Goal: Task Accomplishment & Management: Use online tool/utility

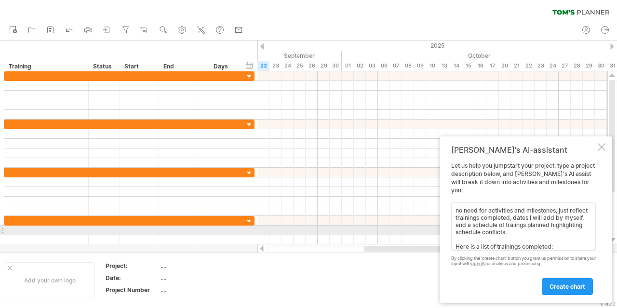
paste textarea "Lorem ips Dolorsit – Ametc Adipi Elitseddo Eiu temporinc utlaboree (7 dolor) Ma…"
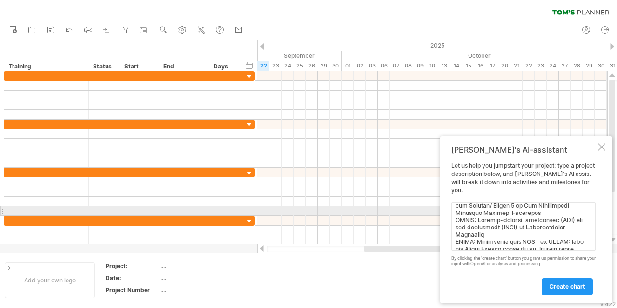
paste textarea "General Speech Writing (8 hours) [DATE] Grants advanced workshops - Focus on pr…"
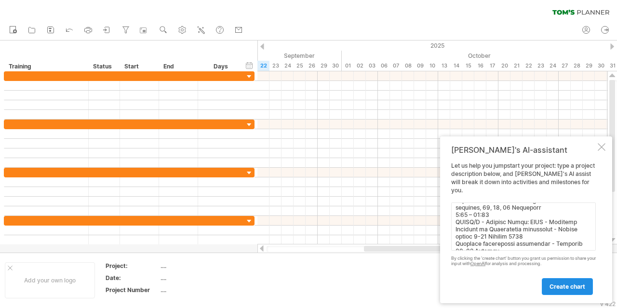
type textarea "no need for activities and milestones, just reflect trainings completed, dates …"
click at [558, 289] on span "create chart" at bounding box center [568, 286] width 36 height 7
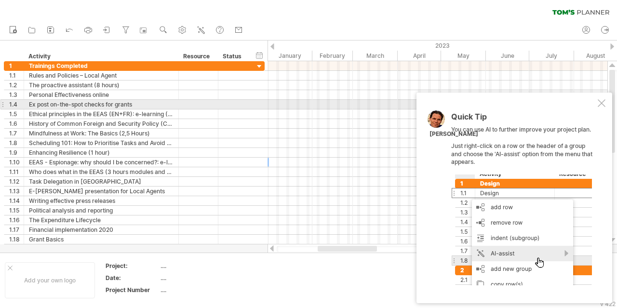
click at [603, 106] on div at bounding box center [602, 103] width 8 height 8
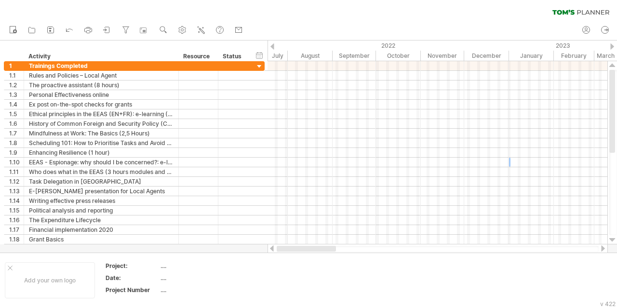
drag, startPoint x: 347, startPoint y: 247, endPoint x: 286, endPoint y: 251, distance: 60.4
click at [286, 251] on div at bounding box center [306, 249] width 59 height 6
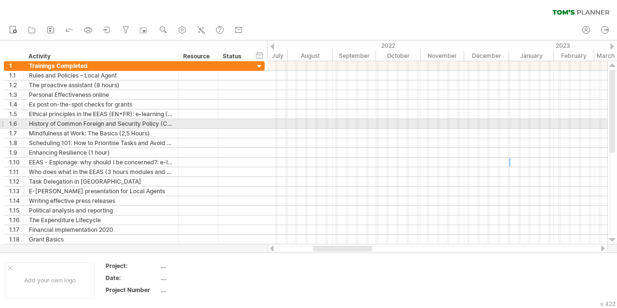
click at [345, 121] on div at bounding box center [438, 124] width 340 height 10
click at [262, 122] on div "**********" at bounding box center [134, 124] width 261 height 10
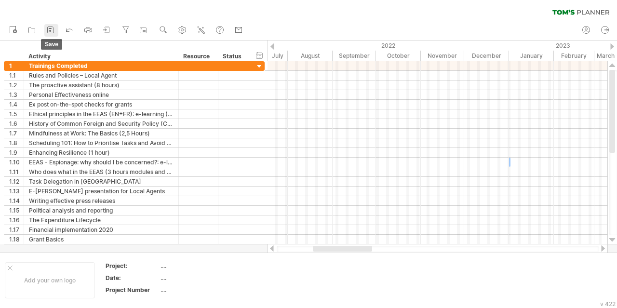
click at [49, 31] on rect at bounding box center [50, 31] width 2 height 2
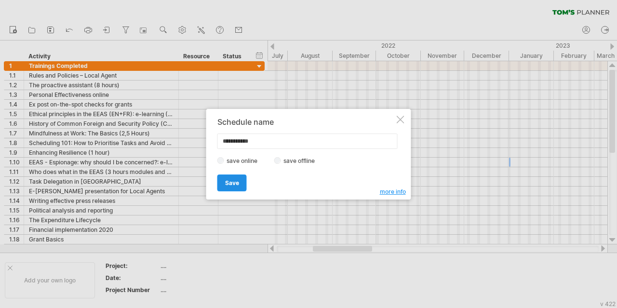
click at [240, 180] on link "Save" at bounding box center [232, 183] width 29 height 17
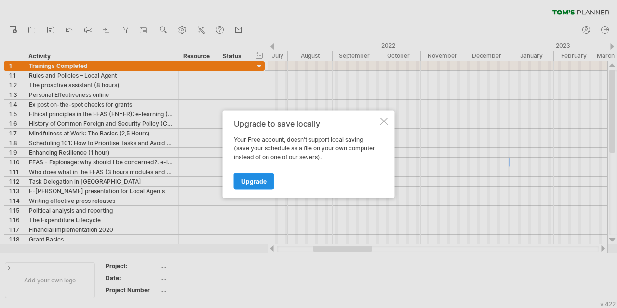
click at [265, 185] on link "Upgrade" at bounding box center [254, 181] width 41 height 17
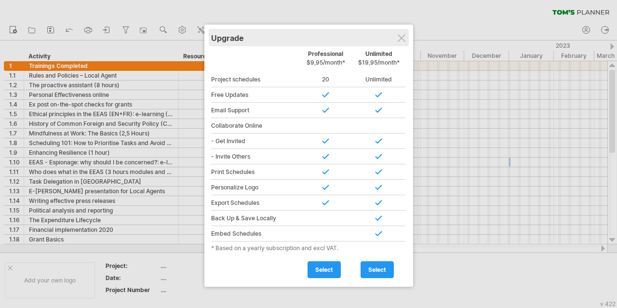
click at [401, 42] on div "Upgrade" at bounding box center [308, 37] width 195 height 17
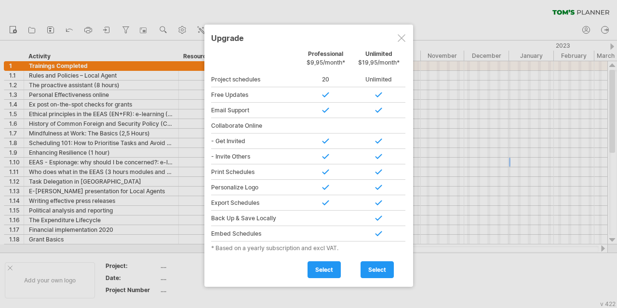
click at [402, 39] on div at bounding box center [402, 38] width 8 height 8
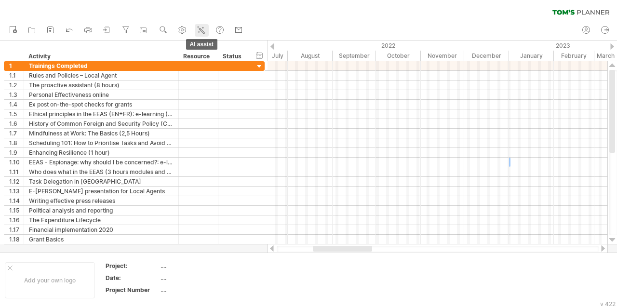
click at [203, 26] on icon at bounding box center [201, 30] width 10 height 10
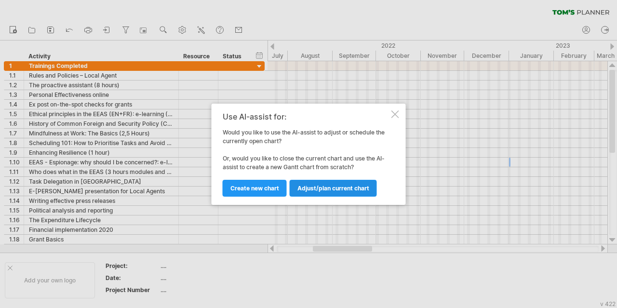
click at [331, 189] on span "Adjust/plan current chart" at bounding box center [334, 188] width 72 height 7
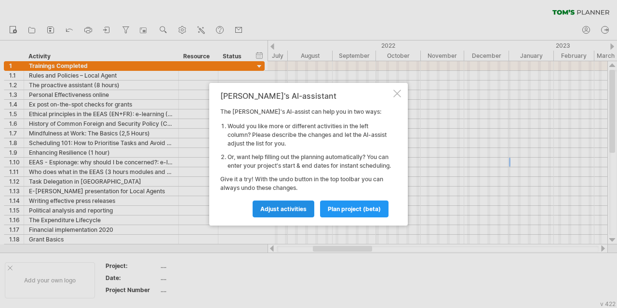
click at [295, 213] on span "Adjust activities" at bounding box center [283, 208] width 46 height 7
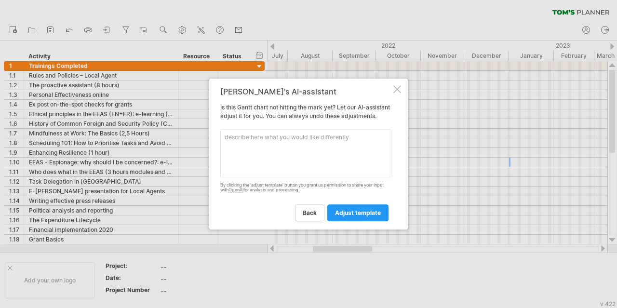
click at [395, 85] on div at bounding box center [398, 89] width 8 height 8
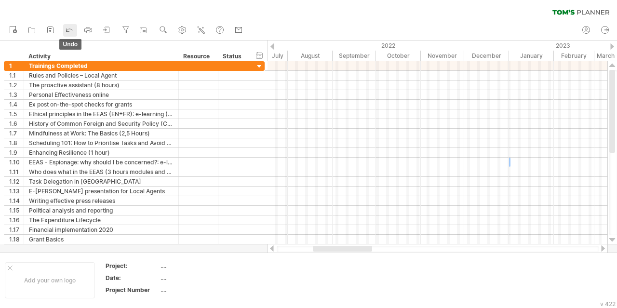
click at [68, 31] on icon at bounding box center [70, 30] width 10 height 10
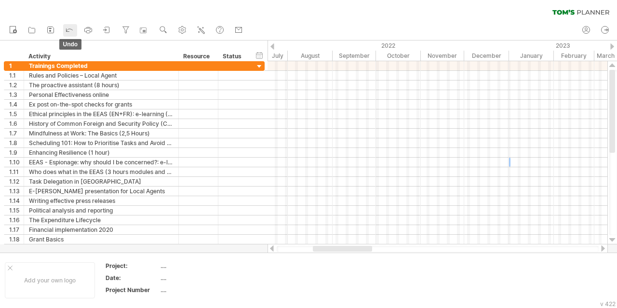
click at [68, 31] on icon at bounding box center [70, 30] width 10 height 10
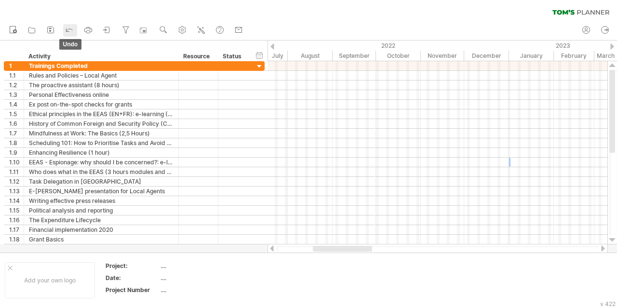
click at [68, 31] on icon at bounding box center [70, 30] width 10 height 10
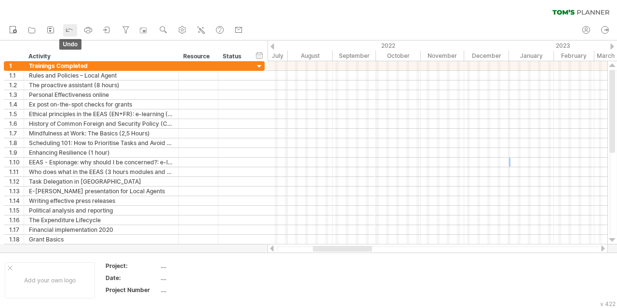
click at [68, 31] on icon at bounding box center [70, 30] width 10 height 10
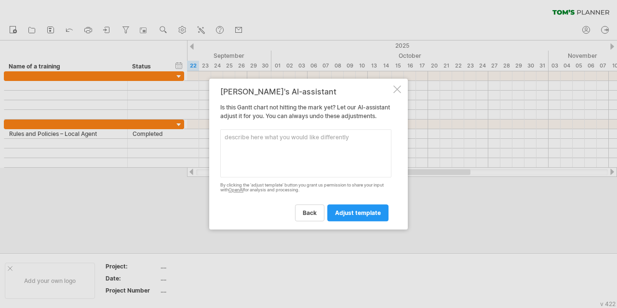
click at [278, 148] on textarea at bounding box center [305, 153] width 171 height 48
paste textarea "Rules and Policies – Local Agent The proactive assistant (8 hours) Personal Eff…"
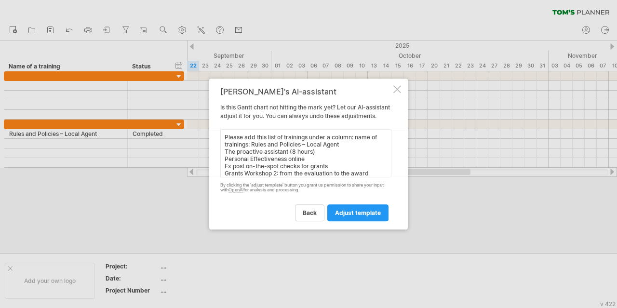
scroll to position [58, 0]
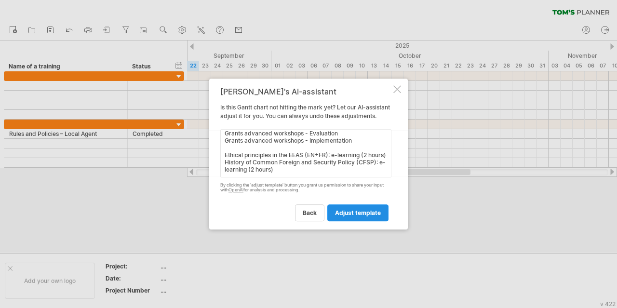
type textarea "Please add this list of trainings under a column: name of trainings: Rules and …"
click at [350, 221] on link "adjust template" at bounding box center [357, 212] width 61 height 17
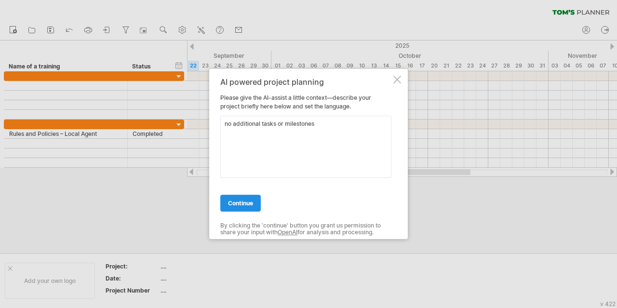
type textarea "no additional tasks or milestones"
click at [242, 208] on link "continue" at bounding box center [240, 203] width 41 height 17
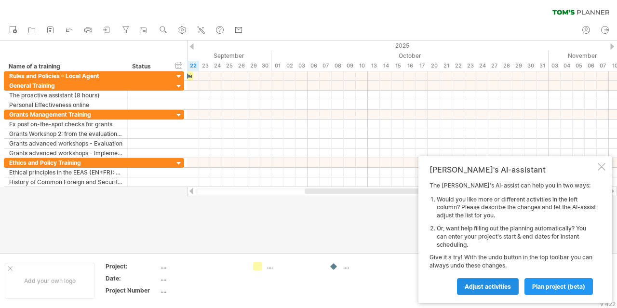
click at [472, 282] on link "Adjust activities" at bounding box center [488, 286] width 62 height 17
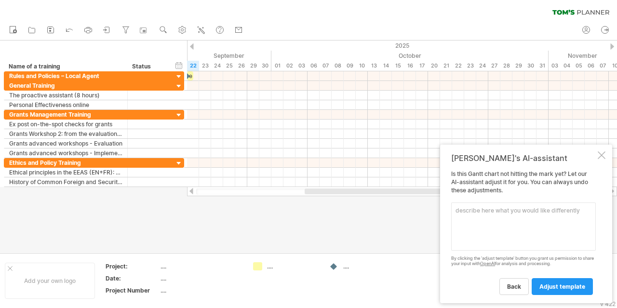
click at [483, 216] on textarea at bounding box center [523, 227] width 145 height 48
paste textarea "Mindfulness at Work: The Basics (2,5 Hours) Scheduling 101: How to Prioritise T…"
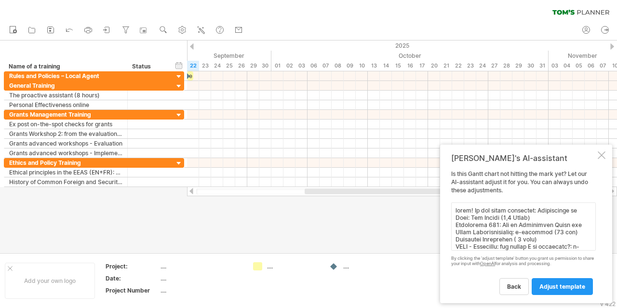
scroll to position [192, 0]
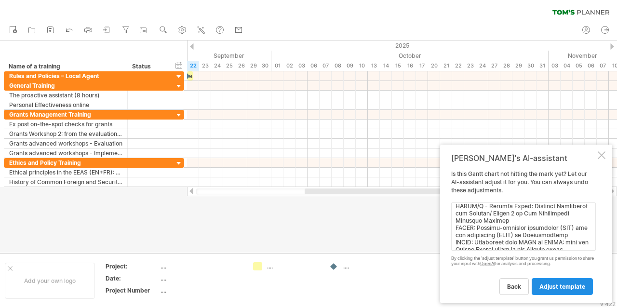
type textarea "great! No add these trainings: Mindfulness at Work: The Basics (2,5 Hours) Sche…"
click at [576, 284] on span "adjust template" at bounding box center [563, 286] width 46 height 7
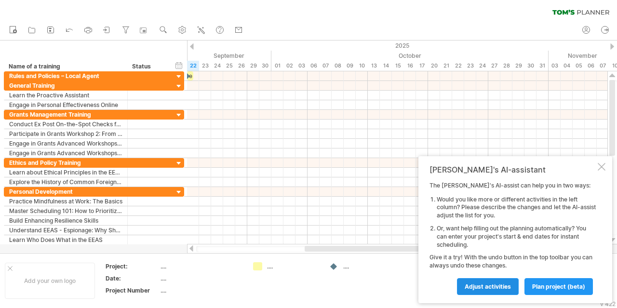
click at [501, 283] on span "Adjust activities" at bounding box center [488, 286] width 46 height 7
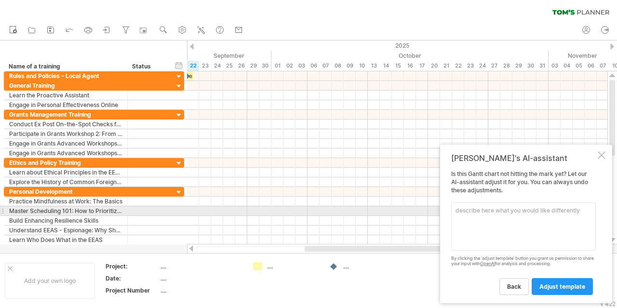
click at [483, 214] on textarea at bounding box center [523, 227] width 145 height 48
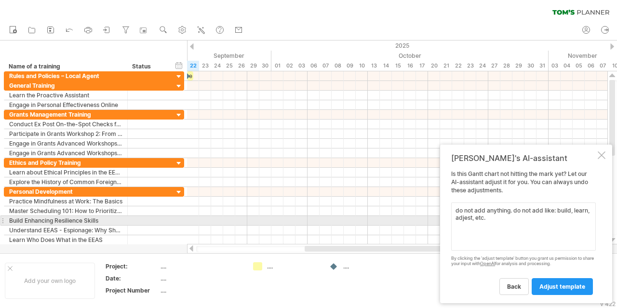
click at [466, 217] on textarea "do not add anything. do not add like: build, learn, adjest, etc." at bounding box center [523, 227] width 145 height 48
click at [491, 216] on textarea "do not add anything. do not add like: build, learn, adjust, etc." at bounding box center [523, 227] width 145 height 48
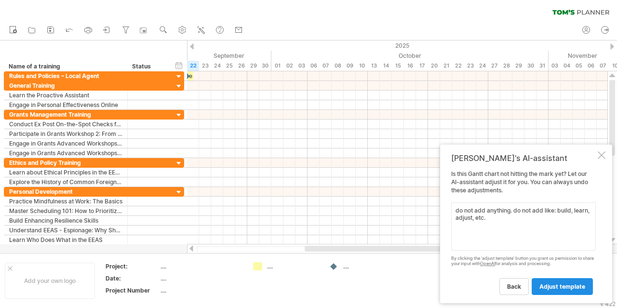
type textarea "do not add anything. do not add like: build, learn, adjust, etc."
click at [549, 289] on span "adjust template" at bounding box center [563, 286] width 46 height 7
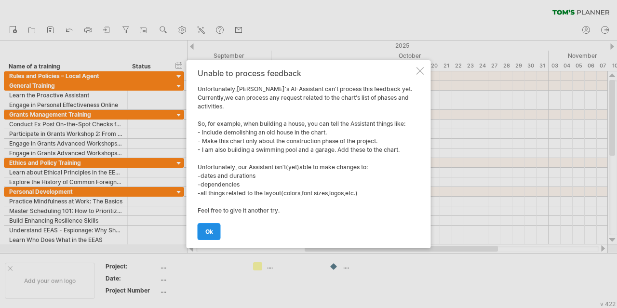
click at [213, 234] on span "ok" at bounding box center [209, 231] width 8 height 7
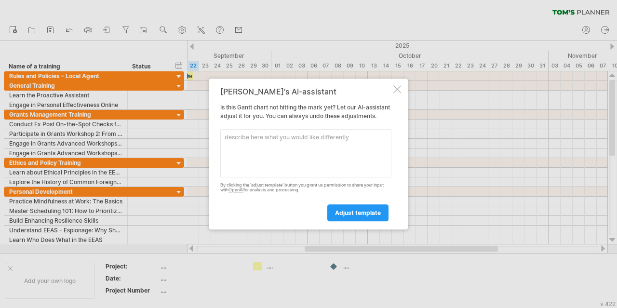
click at [262, 138] on textarea at bounding box center [305, 153] width 171 height 48
paste textarea "Lorem ips Dolorsit – Ametc Adipi Eli seddoeius temporinc (2 utlab) Etdolore Mag…"
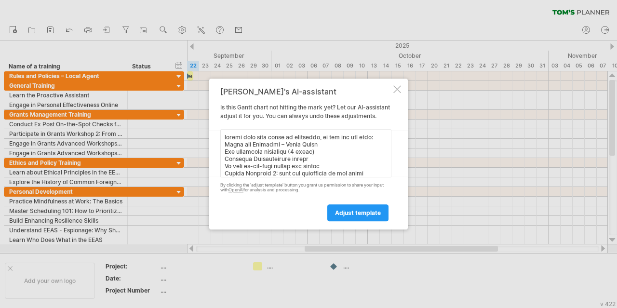
scroll to position [260, 0]
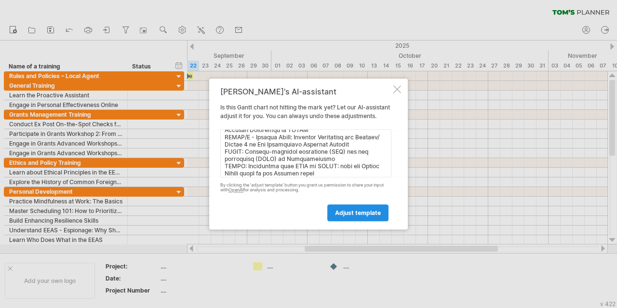
type textarea "loremi dolo sita conse ad elitseddo, ei tem inc utl etdo: Magna ali Enimadmi – …"
click at [371, 214] on span "adjust template" at bounding box center [358, 212] width 46 height 7
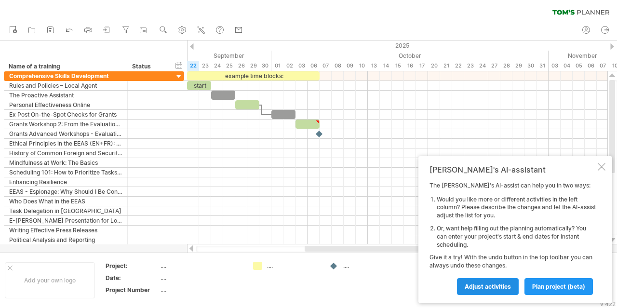
click at [497, 286] on span "Adjust activities" at bounding box center [488, 286] width 46 height 7
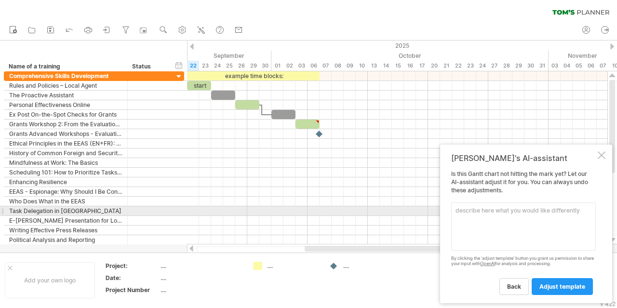
click at [524, 213] on textarea at bounding box center [523, 227] width 145 height 48
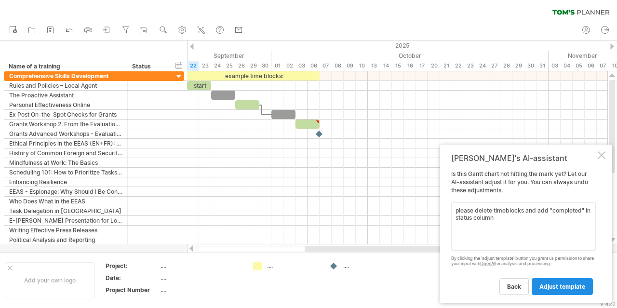
type textarea "please delete timeblocks and add "completed" in status column"
click at [571, 286] on span "adjust template" at bounding box center [563, 286] width 46 height 7
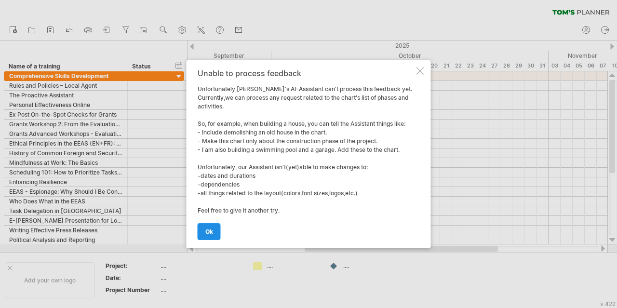
click at [211, 234] on span "ok" at bounding box center [209, 231] width 8 height 7
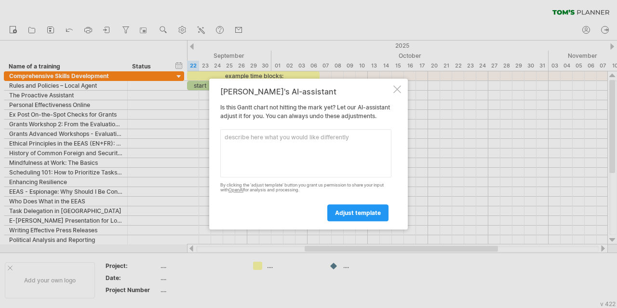
click at [311, 140] on textarea at bounding box center [305, 153] width 171 height 48
type textarea "please delete example time blocks"
click at [349, 217] on span "adjust template" at bounding box center [358, 212] width 46 height 7
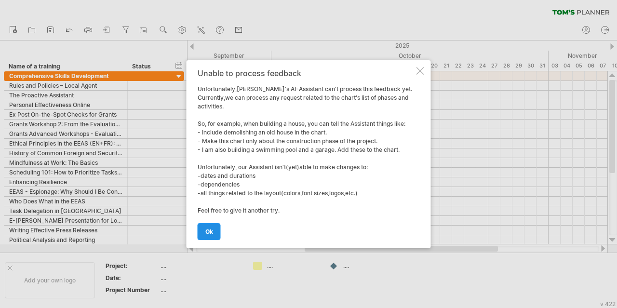
click at [215, 233] on link "ok" at bounding box center [209, 231] width 23 height 17
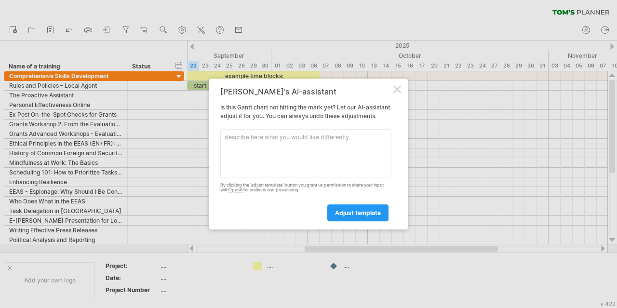
click at [295, 150] on textarea at bounding box center [305, 153] width 171 height 48
type textarea "no timeblocks"
click at [354, 212] on link "adjust template" at bounding box center [357, 212] width 61 height 17
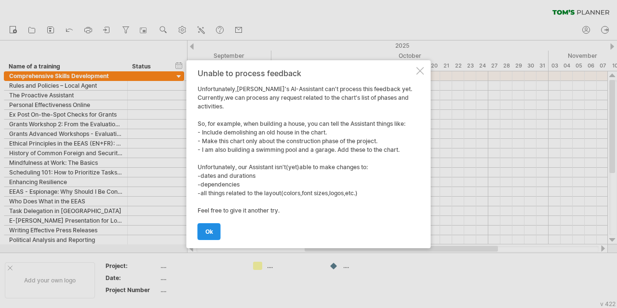
click at [210, 231] on span "ok" at bounding box center [209, 231] width 8 height 7
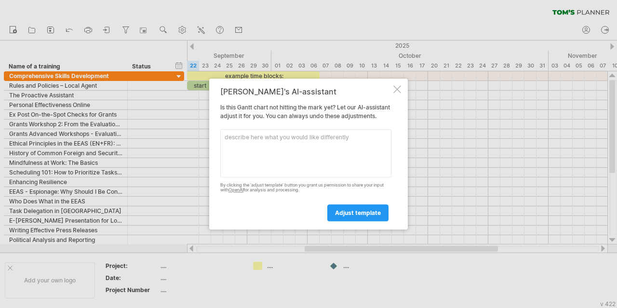
click at [304, 152] on textarea at bounding box center [305, 153] width 171 height 48
click at [394, 85] on div at bounding box center [398, 89] width 8 height 8
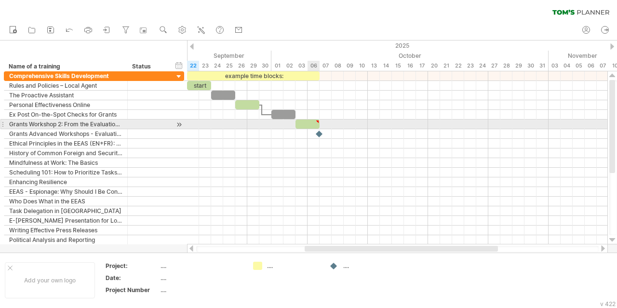
type textarea "**********"
click at [311, 120] on div at bounding box center [308, 124] width 24 height 9
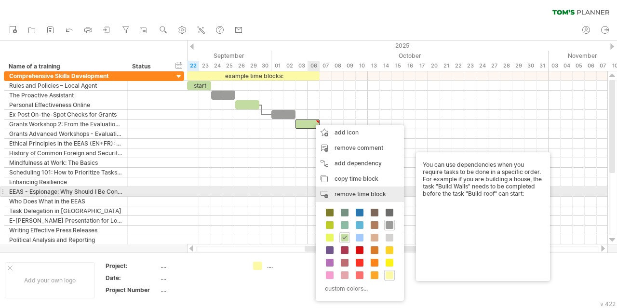
click at [364, 194] on span "remove time block" at bounding box center [361, 194] width 52 height 7
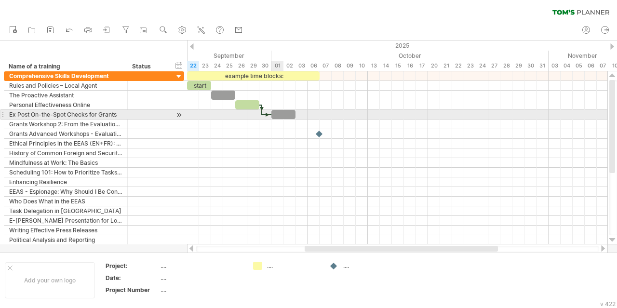
click at [279, 111] on div at bounding box center [284, 114] width 24 height 9
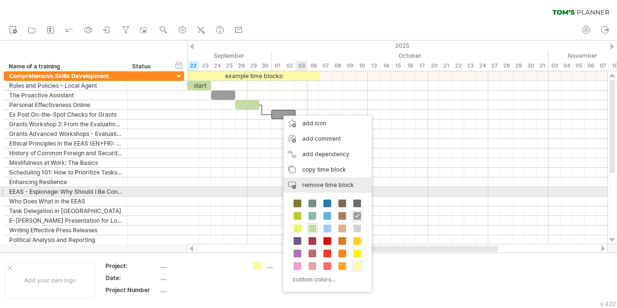
click at [334, 188] on span "remove time block" at bounding box center [328, 184] width 52 height 7
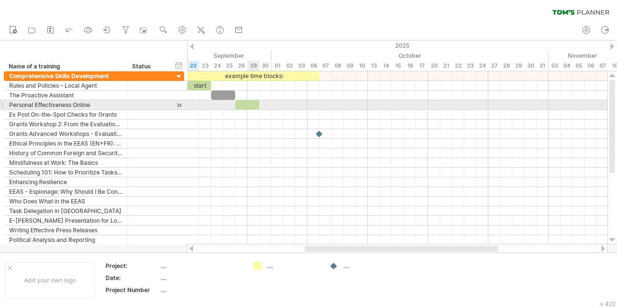
click at [248, 103] on div at bounding box center [247, 104] width 24 height 9
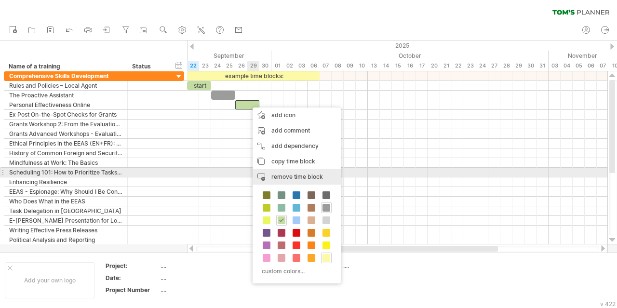
click at [296, 176] on span "remove time block" at bounding box center [298, 176] width 52 height 7
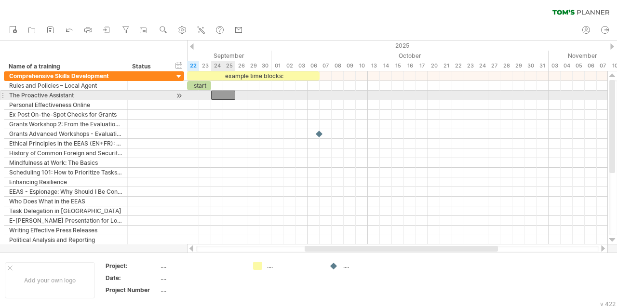
click at [226, 94] on div at bounding box center [223, 95] width 24 height 9
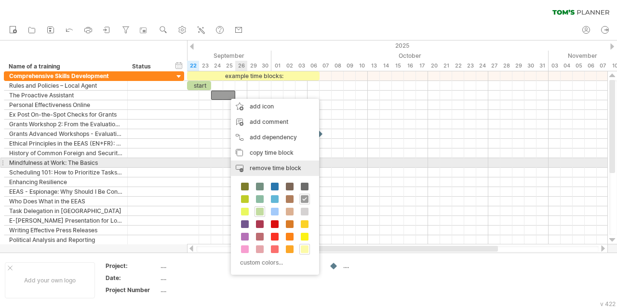
click at [269, 165] on span "remove time block" at bounding box center [276, 167] width 52 height 7
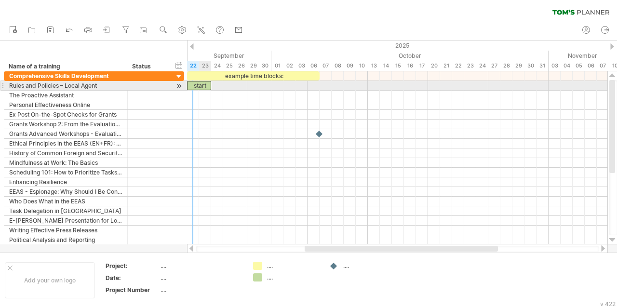
click at [197, 85] on div "start" at bounding box center [199, 85] width 24 height 9
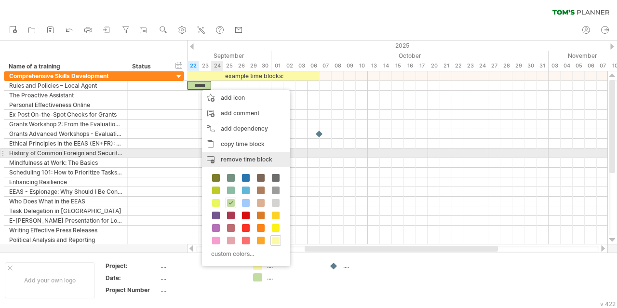
click at [245, 157] on span "remove time block" at bounding box center [247, 159] width 52 height 7
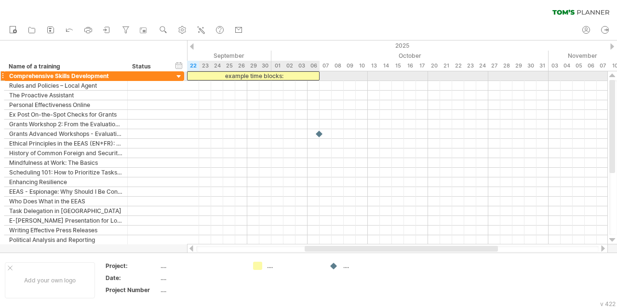
click at [241, 73] on div "example time blocks:" at bounding box center [253, 75] width 133 height 9
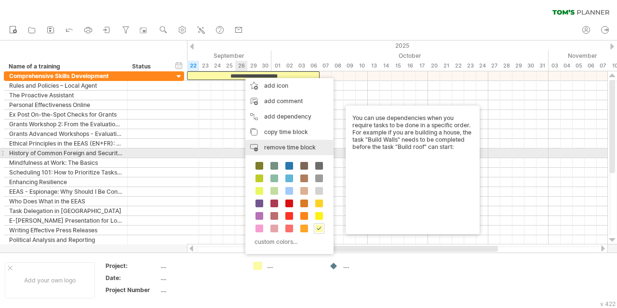
click at [277, 150] on span "remove time block" at bounding box center [290, 147] width 52 height 7
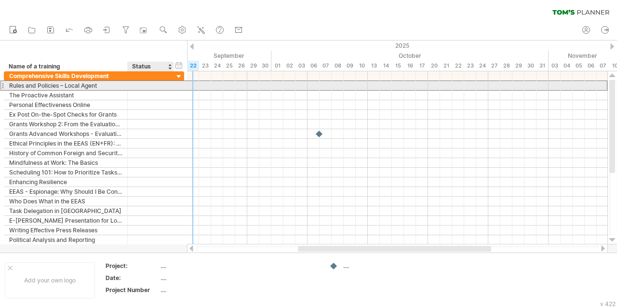
click at [156, 86] on div at bounding box center [151, 85] width 36 height 9
type input "*********"
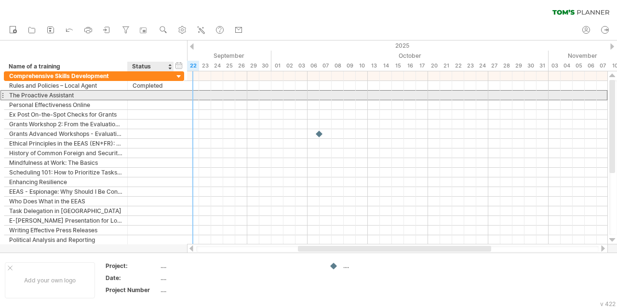
click at [161, 94] on div at bounding box center [151, 95] width 36 height 9
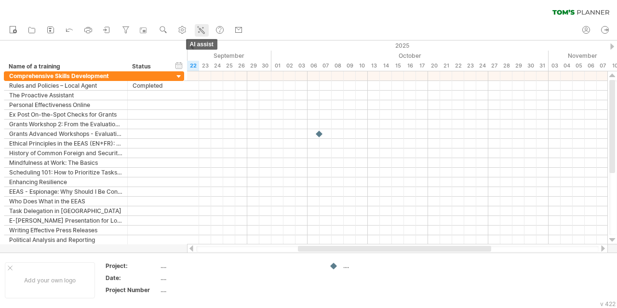
click at [202, 32] on icon at bounding box center [201, 30] width 10 height 10
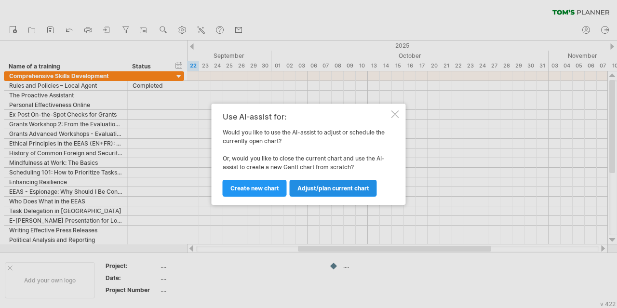
click at [309, 190] on span "Adjust/plan current chart" at bounding box center [334, 188] width 72 height 7
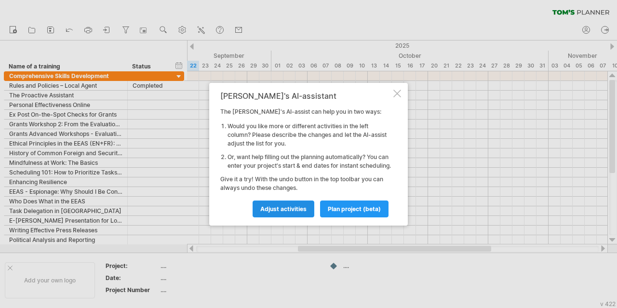
click at [295, 213] on span "Adjust activities" at bounding box center [283, 208] width 46 height 7
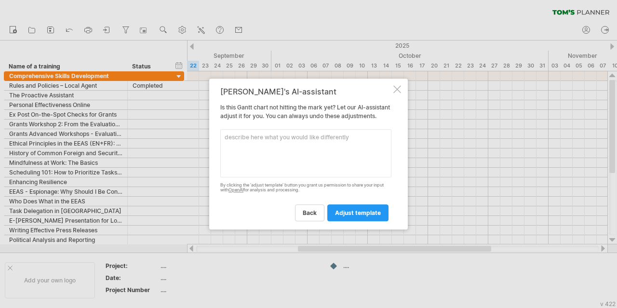
click at [313, 149] on textarea at bounding box center [305, 153] width 171 height 48
type textarea "please add status completed for all trainings"
click at [365, 217] on span "adjust template" at bounding box center [358, 212] width 46 height 7
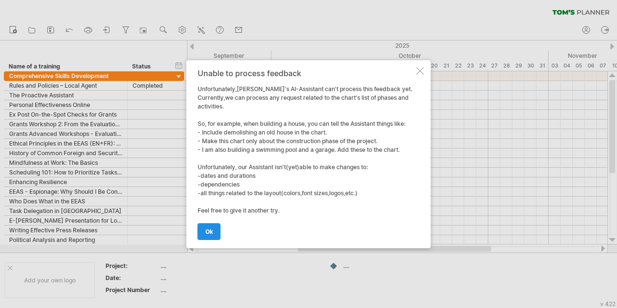
click at [212, 229] on span "ok" at bounding box center [209, 231] width 8 height 7
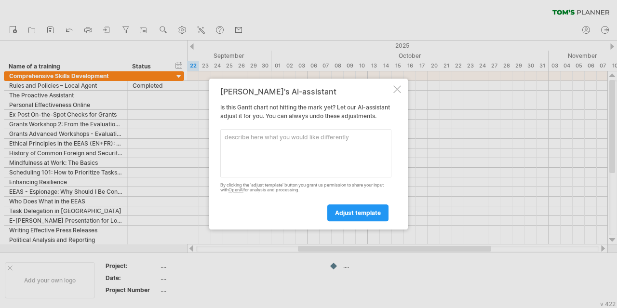
click at [398, 85] on div at bounding box center [398, 89] width 8 height 8
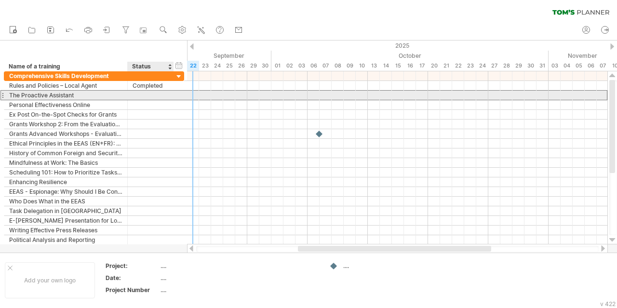
click at [175, 94] on div "**********" at bounding box center [94, 95] width 180 height 10
click at [166, 95] on div at bounding box center [151, 95] width 36 height 9
click at [166, 95] on input "text" at bounding box center [151, 95] width 36 height 9
type input "*********"
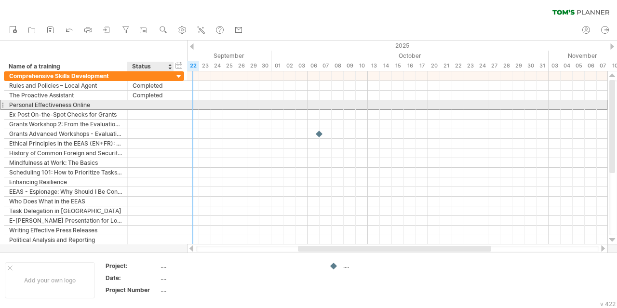
click at [168, 106] on div at bounding box center [151, 104] width 36 height 9
type input "*********"
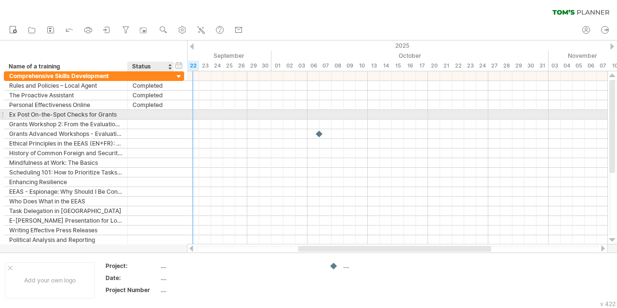
click at [171, 115] on div at bounding box center [172, 115] width 5 height 10
click at [161, 113] on div at bounding box center [151, 114] width 36 height 9
type input "*********"
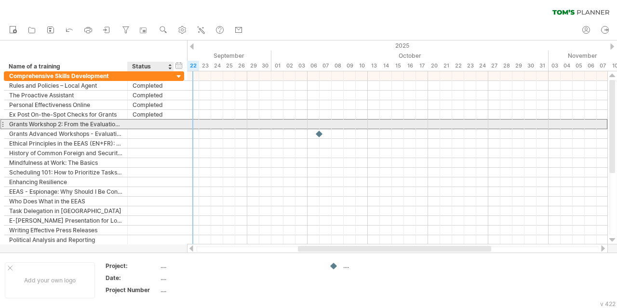
click at [163, 127] on div at bounding box center [151, 124] width 36 height 9
click at [163, 127] on input "text" at bounding box center [151, 124] width 36 height 9
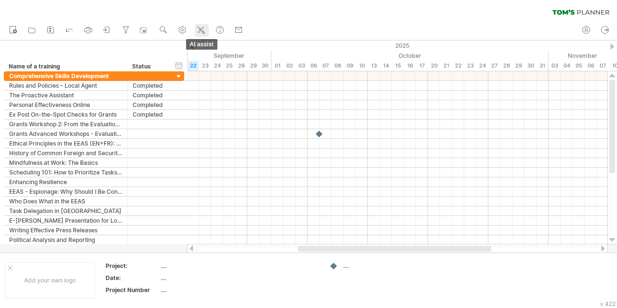
click at [200, 33] on icon at bounding box center [201, 30] width 10 height 10
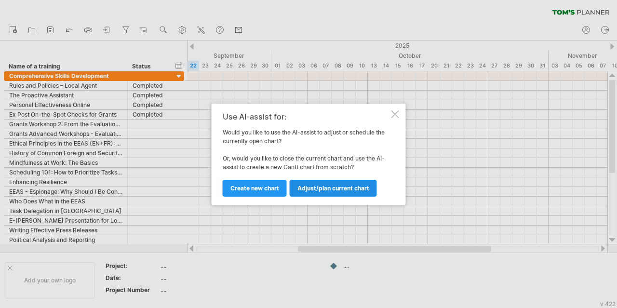
click at [318, 190] on span "Adjust/plan current chart" at bounding box center [334, 188] width 72 height 7
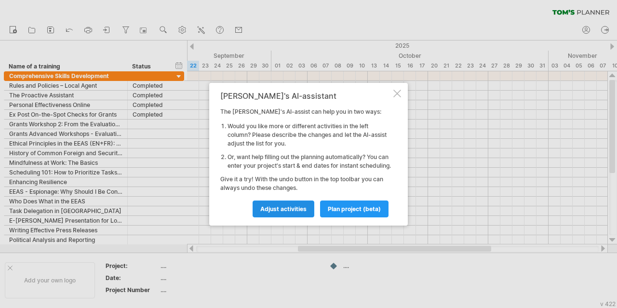
click at [301, 211] on span "Adjust activities" at bounding box center [283, 208] width 46 height 7
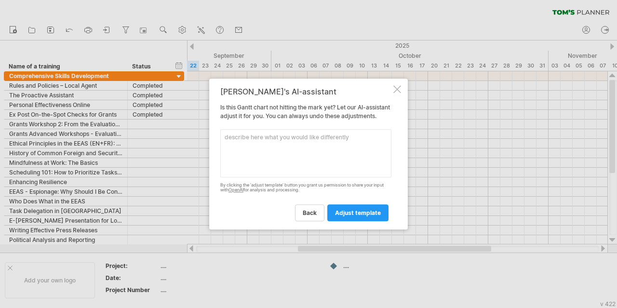
click at [299, 149] on textarea at bounding box center [305, 153] width 171 height 48
type textarea "column "status" - please write completed for the whole list"
click at [363, 217] on span "adjust template" at bounding box center [358, 212] width 46 height 7
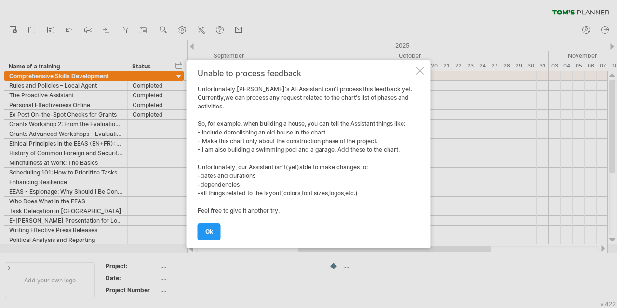
click at [417, 72] on div at bounding box center [421, 71] width 8 height 8
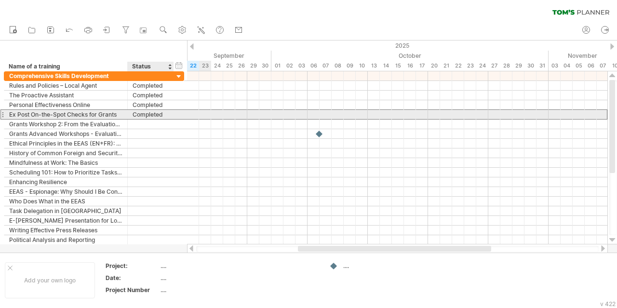
click at [162, 112] on div "Completed" at bounding box center [151, 114] width 36 height 9
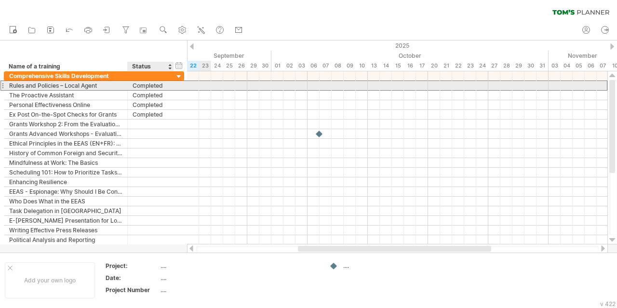
click at [168, 85] on div "Completed" at bounding box center [151, 85] width 36 height 9
click at [133, 85] on div "Completed" at bounding box center [151, 85] width 36 height 9
click at [133, 85] on input "*********" at bounding box center [151, 85] width 36 height 9
click at [133, 85] on div "Completed" at bounding box center [151, 85] width 36 height 9
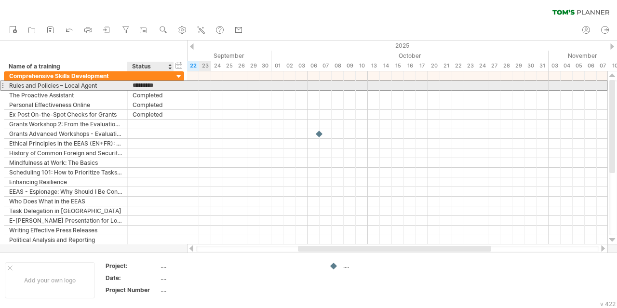
click at [133, 85] on input "*********" at bounding box center [151, 85] width 36 height 9
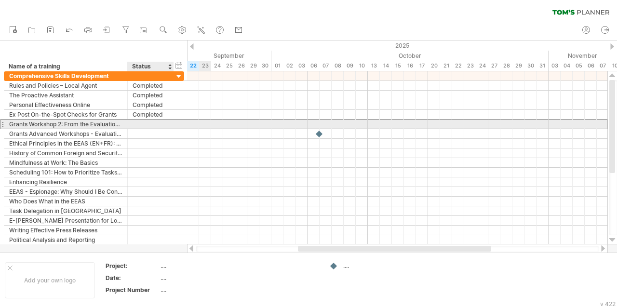
click at [146, 125] on div at bounding box center [151, 124] width 36 height 9
paste input "*********"
type input "*********"
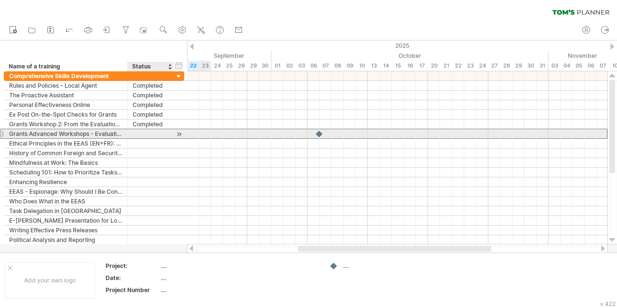
click at [157, 130] on div at bounding box center [151, 133] width 36 height 9
paste input "*********"
type input "*********"
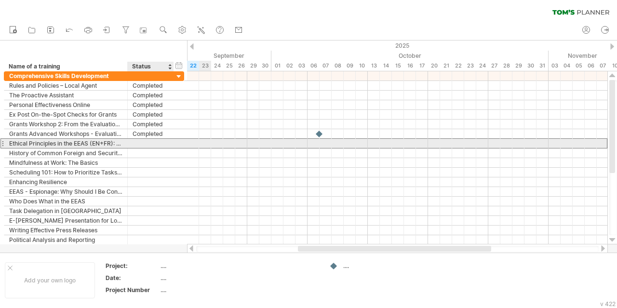
click at [159, 141] on div at bounding box center [151, 143] width 36 height 9
paste input "*********"
type input "*********"
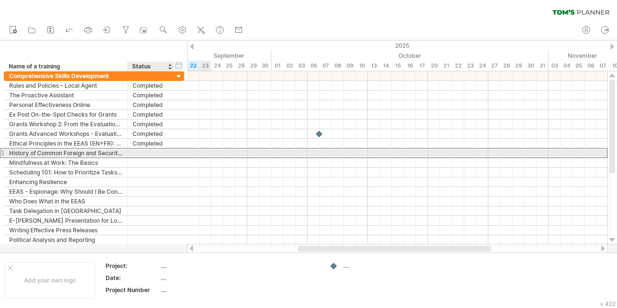
click at [161, 151] on div at bounding box center [151, 153] width 36 height 9
paste input "*********"
type input "*********"
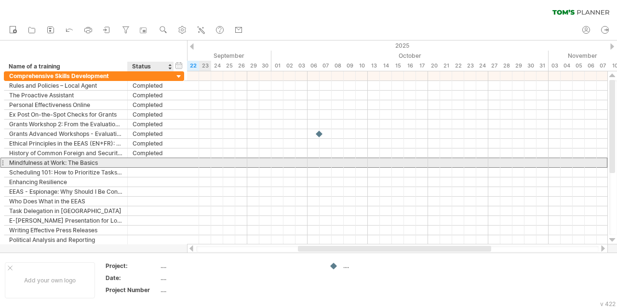
click at [161, 163] on div at bounding box center [151, 162] width 36 height 9
paste input "*********"
type input "*********"
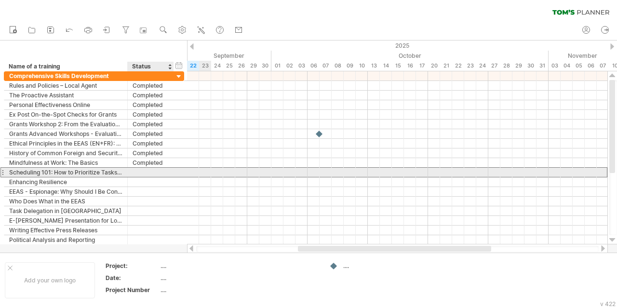
click at [165, 170] on div at bounding box center [151, 172] width 36 height 9
paste input "*********"
type input "*********"
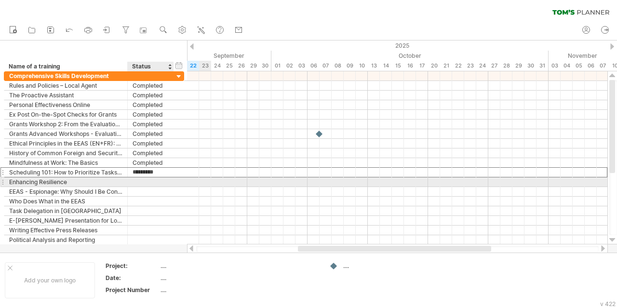
click at [166, 182] on div at bounding box center [151, 181] width 36 height 9
paste input "*********"
type input "*********"
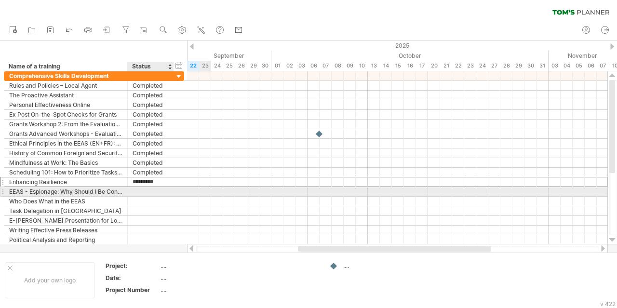
click at [166, 190] on div at bounding box center [151, 191] width 36 height 9
paste input "*********"
type input "*********"
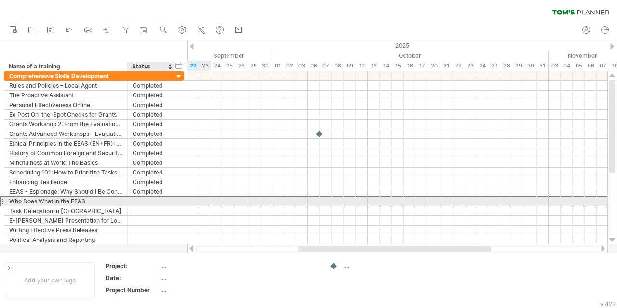
click at [166, 198] on div at bounding box center [151, 201] width 36 height 9
paste input "*********"
type input "*********"
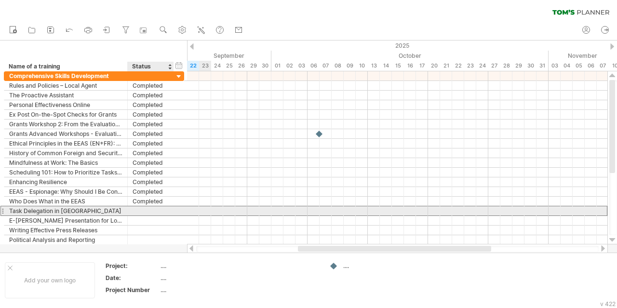
click at [165, 207] on div at bounding box center [151, 210] width 36 height 9
paste input "*********"
type input "*********"
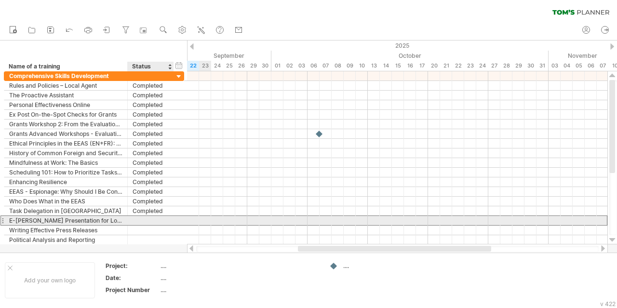
click at [165, 217] on div at bounding box center [151, 220] width 36 height 9
paste input "*********"
type input "*********"
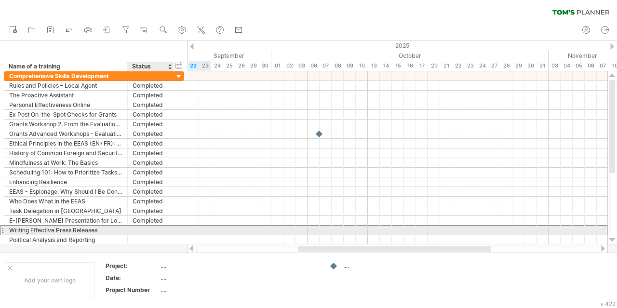
click at [164, 228] on div at bounding box center [151, 230] width 36 height 9
paste input "*********"
type input "*********"
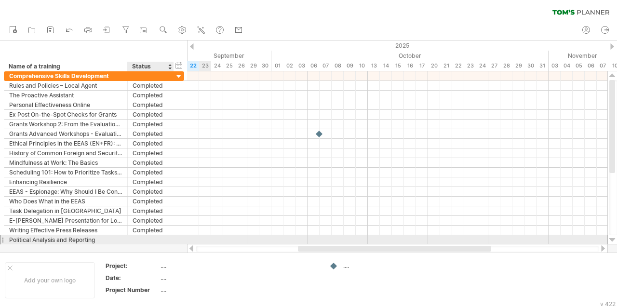
click at [166, 238] on div at bounding box center [151, 239] width 36 height 9
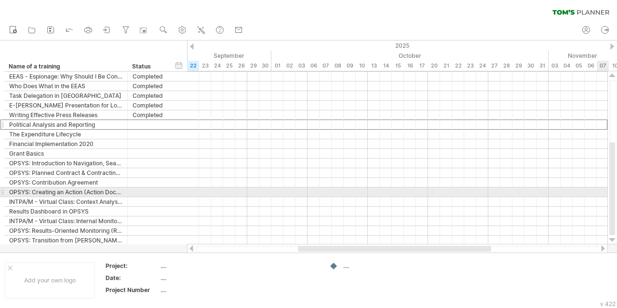
drag, startPoint x: 613, startPoint y: 110, endPoint x: 617, endPoint y: 194, distance: 84.5
click at [617, 194] on div at bounding box center [614, 157] width 8 height 155
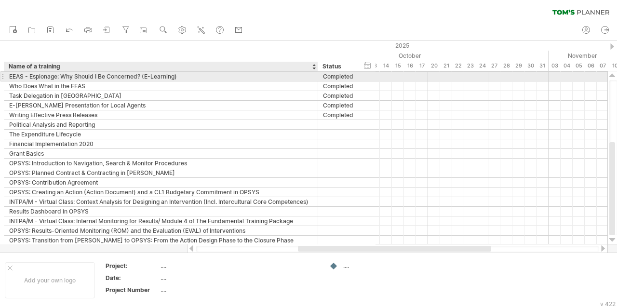
drag, startPoint x: 127, startPoint y: 76, endPoint x: 317, endPoint y: 78, distance: 190.5
click at [317, 78] on div at bounding box center [316, 77] width 5 height 10
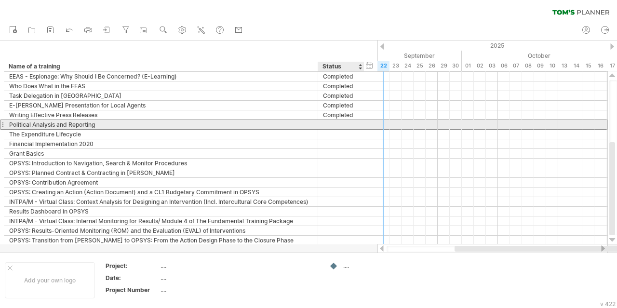
click at [343, 121] on div at bounding box center [341, 124] width 36 height 9
paste input "*********"
type input "*********"
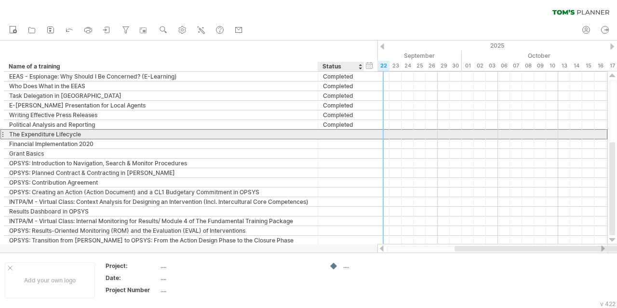
click at [348, 134] on div at bounding box center [341, 134] width 36 height 9
paste input "*********"
type input "*********"
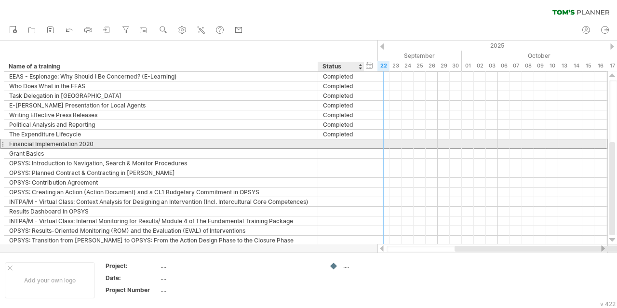
click at [350, 140] on div at bounding box center [341, 143] width 36 height 9
paste input "*********"
type input "*********"
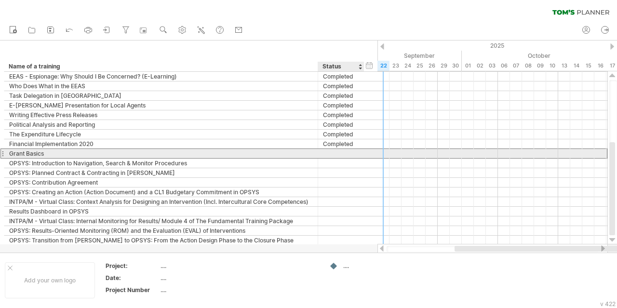
click at [357, 153] on div at bounding box center [341, 153] width 36 height 9
paste input "*********"
type input "*********"
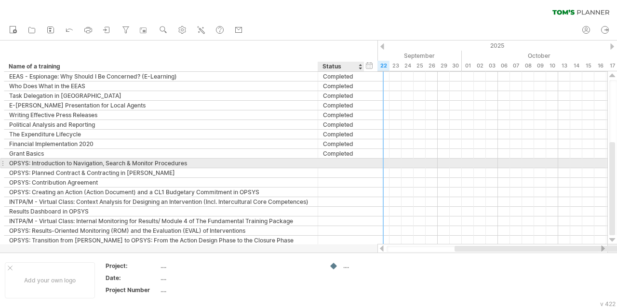
click at [361, 163] on div at bounding box center [363, 164] width 5 height 10
click at [349, 161] on div at bounding box center [341, 163] width 36 height 9
paste input "*********"
type input "*********"
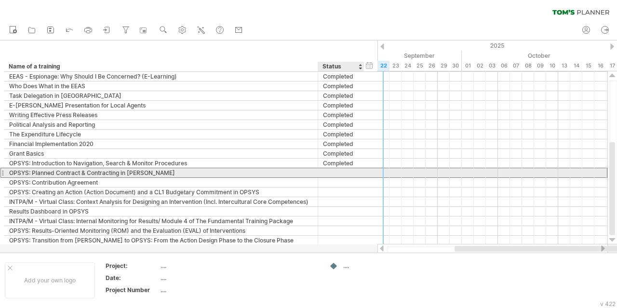
click at [353, 170] on div at bounding box center [341, 172] width 36 height 9
paste input "*********"
type input "*********"
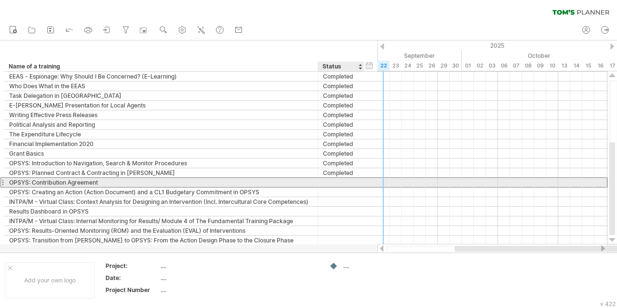
click at [353, 180] on div at bounding box center [341, 182] width 36 height 9
paste input "*********"
type input "*********"
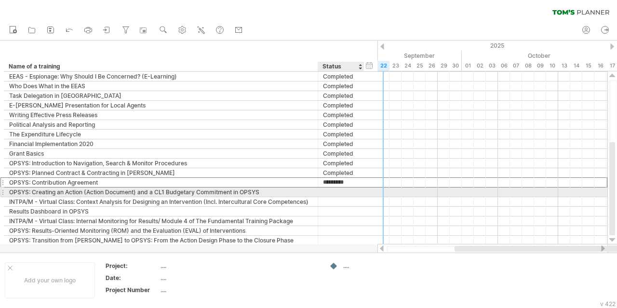
click at [354, 190] on div at bounding box center [341, 192] width 36 height 9
paste input "*********"
type input "*********"
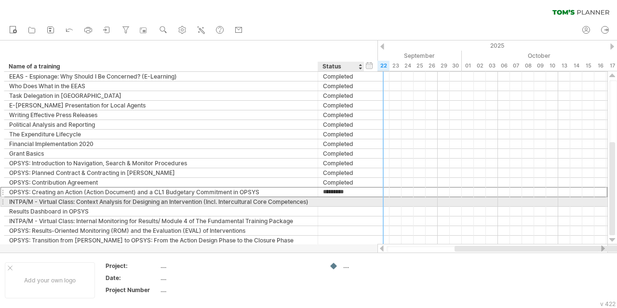
click at [355, 200] on div at bounding box center [341, 201] width 36 height 9
paste input "*********"
type input "*********"
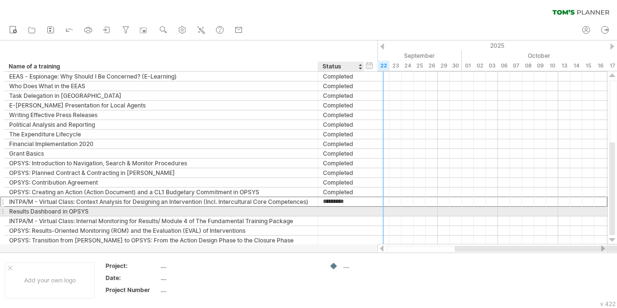
click at [356, 208] on div at bounding box center [341, 211] width 36 height 9
paste input "*********"
type input "*********"
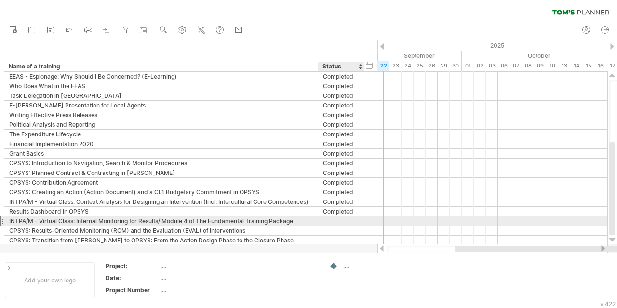
click at [356, 219] on div at bounding box center [341, 221] width 36 height 9
paste input "*********"
type input "*********"
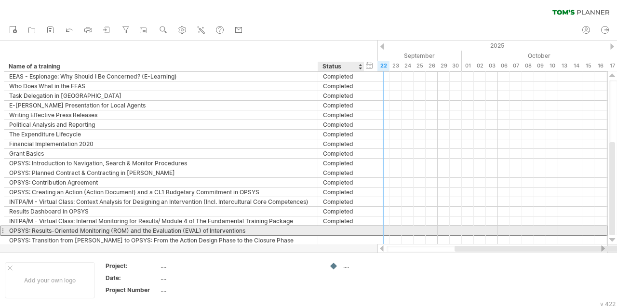
click at [355, 227] on div at bounding box center [341, 230] width 36 height 9
paste input "*********"
type input "*********"
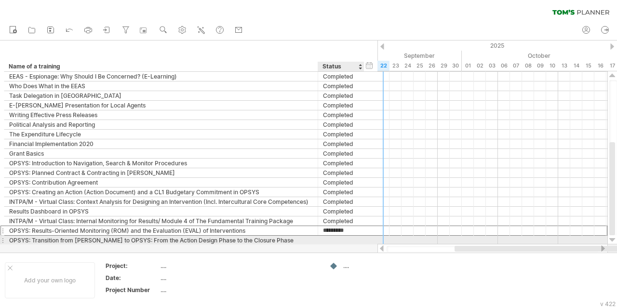
click at [357, 238] on div at bounding box center [341, 240] width 36 height 9
paste input "*********"
type input "*********"
click at [613, 240] on div at bounding box center [613, 240] width 6 height 8
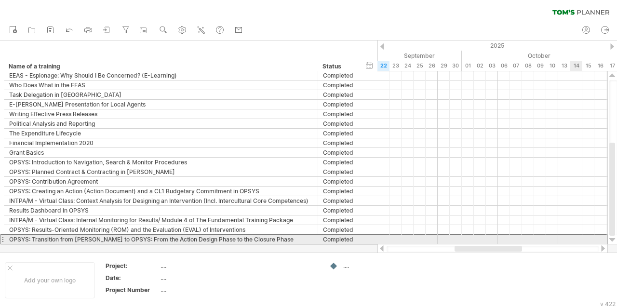
click at [613, 240] on div at bounding box center [613, 240] width 6 height 8
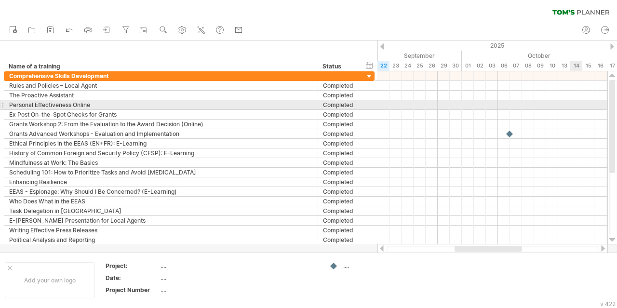
drag, startPoint x: 614, startPoint y: 215, endPoint x: 609, endPoint y: 105, distance: 110.1
click at [609, 105] on div at bounding box center [613, 157] width 10 height 173
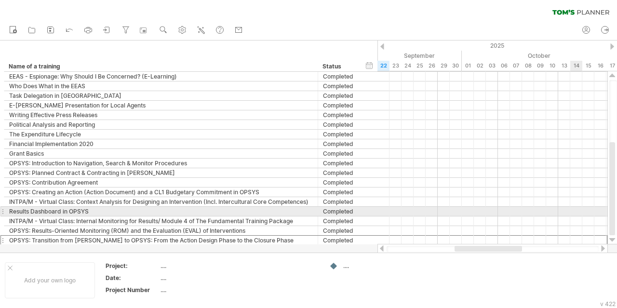
drag, startPoint x: 614, startPoint y: 106, endPoint x: 616, endPoint y: 216, distance: 109.5
click at [616, 216] on div at bounding box center [614, 157] width 8 height 155
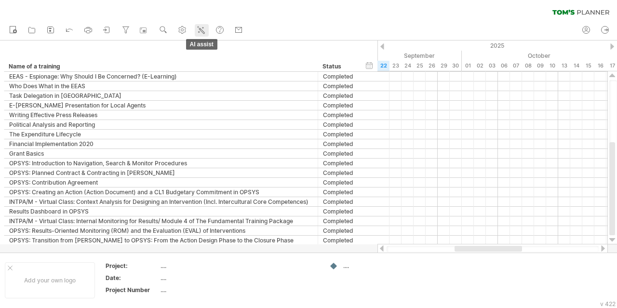
click at [201, 29] on line at bounding box center [200, 29] width 1 height 1
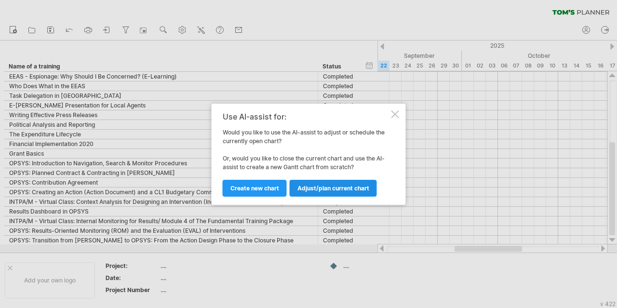
click at [313, 192] on link "Adjust/plan current chart" at bounding box center [333, 188] width 87 height 17
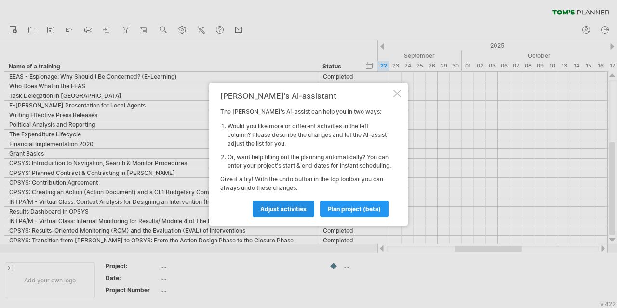
click at [296, 210] on span "Adjust activities" at bounding box center [283, 208] width 46 height 7
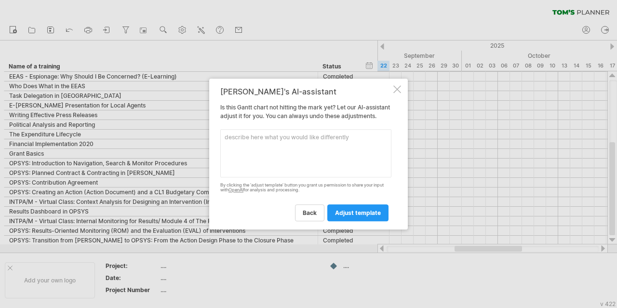
click at [308, 151] on textarea at bounding box center [305, 153] width 171 height 48
paste textarea "General Speech Writing (8 hours) Grants advanced workshops - Focus on preparati…"
paste textarea "Delegated cooperation and management modes Advanced contractual procedures - Se…"
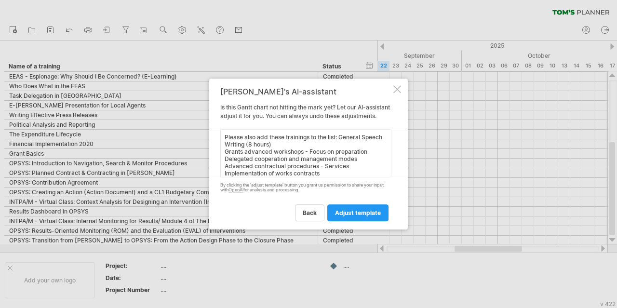
scroll to position [38, 0]
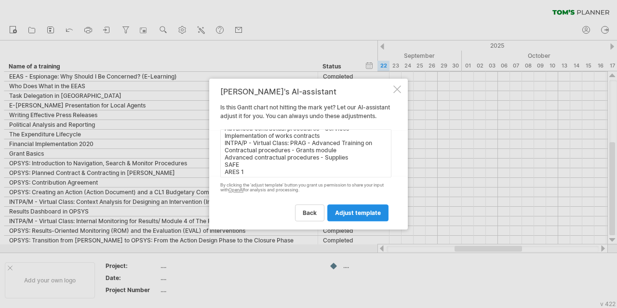
type textarea "Please also add these trainings to the list: General Speech Writing (8 hours) G…"
click at [356, 216] on span "adjust template" at bounding box center [358, 212] width 46 height 7
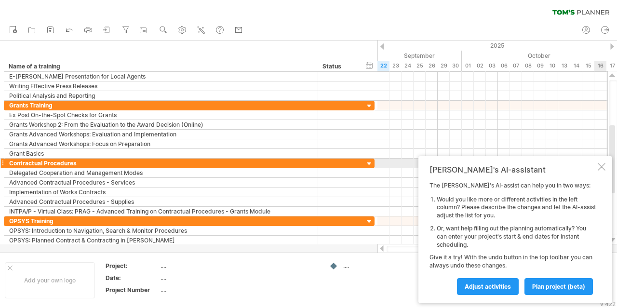
click at [600, 164] on div at bounding box center [602, 167] width 8 height 8
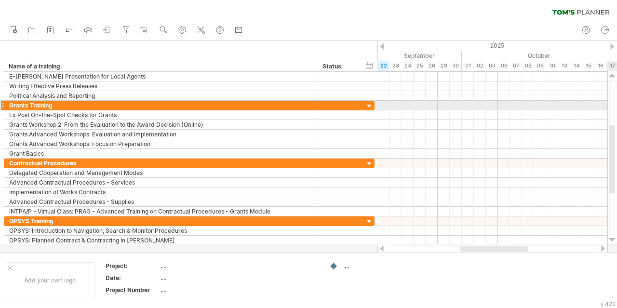
drag, startPoint x: 616, startPoint y: 168, endPoint x: 615, endPoint y: 108, distance: 60.3
click at [615, 108] on div at bounding box center [614, 157] width 8 height 155
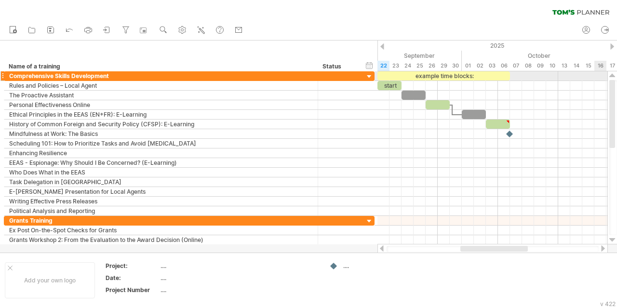
drag, startPoint x: 615, startPoint y: 143, endPoint x: 605, endPoint y: 78, distance: 65.8
click at [605, 78] on div "Trying to reach [DOMAIN_NAME] Connected again... 0% clear filter new" at bounding box center [308, 154] width 617 height 308
click at [200, 33] on icon at bounding box center [201, 30] width 10 height 10
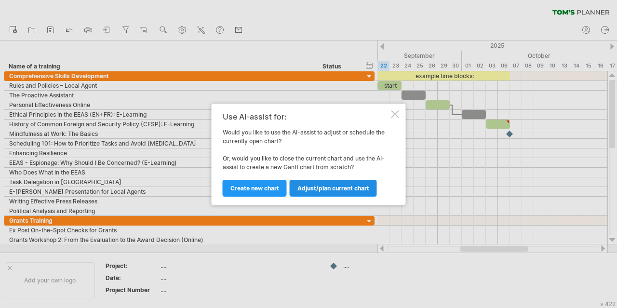
click at [322, 187] on span "Adjust/plan current chart" at bounding box center [334, 188] width 72 height 7
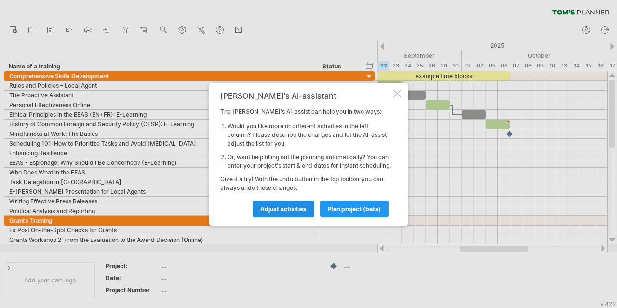
click at [292, 212] on span "Adjust activities" at bounding box center [283, 208] width 46 height 7
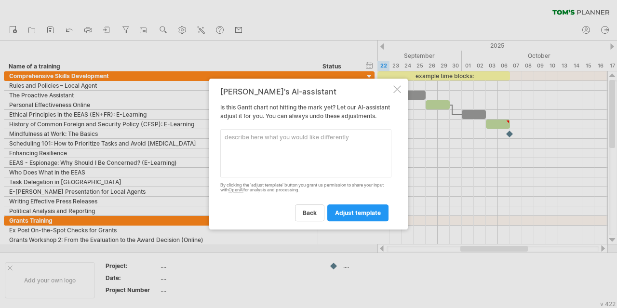
click at [323, 144] on textarea at bounding box center [305, 153] width 171 height 48
paste textarea "INTPA/P - Virtual Class: PRAG - Advanced Training on Contractual procedures - G…"
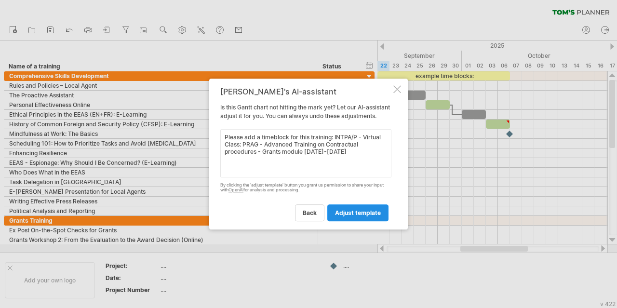
type textarea "Please add a timeblock for this training: INTPA/P - Virtual Class: PRAG - Advan…"
click at [361, 221] on link "adjust template" at bounding box center [357, 212] width 61 height 17
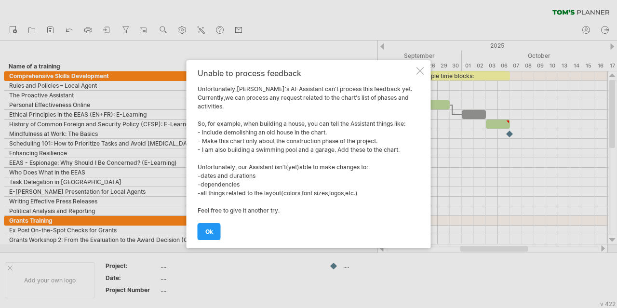
click at [423, 74] on div at bounding box center [421, 71] width 8 height 8
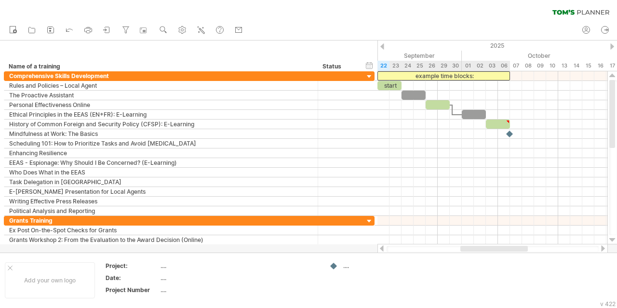
click at [423, 74] on div "example time blocks:" at bounding box center [444, 75] width 133 height 9
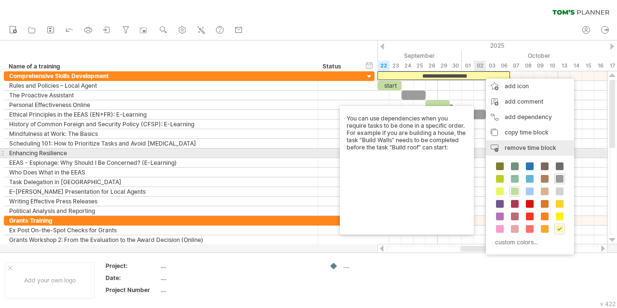
click at [511, 149] on span "remove time block" at bounding box center [531, 147] width 52 height 7
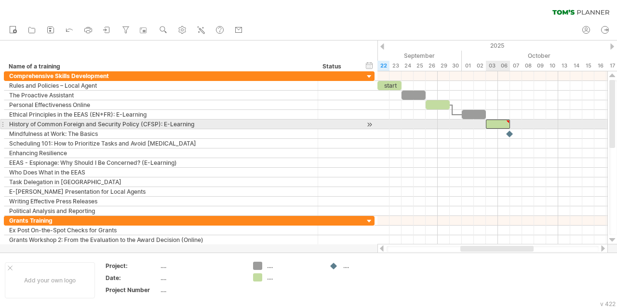
click at [496, 124] on div at bounding box center [498, 124] width 24 height 9
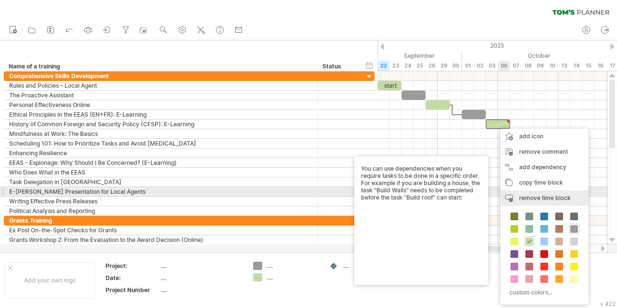
click at [539, 194] on div "remove time block remove selected items" at bounding box center [545, 198] width 88 height 15
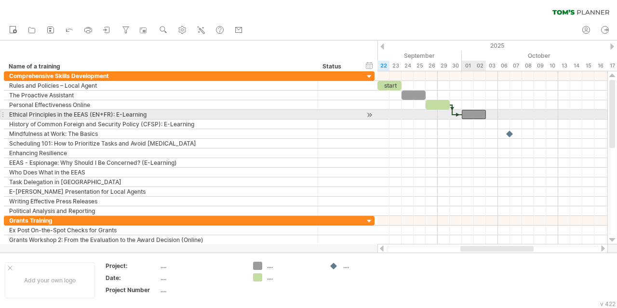
click at [473, 114] on div at bounding box center [474, 114] width 24 height 9
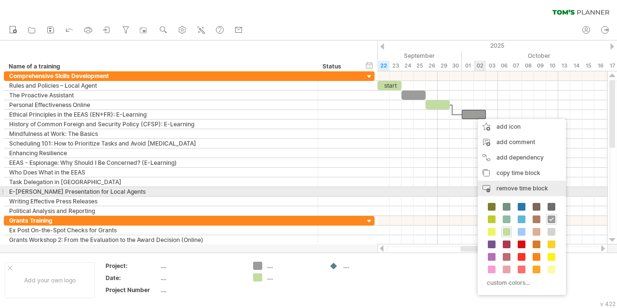
click at [512, 188] on span "remove time block" at bounding box center [523, 188] width 52 height 7
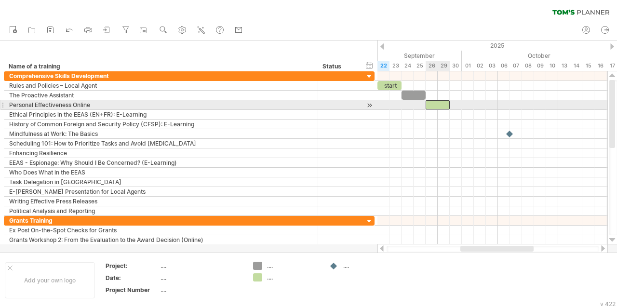
click at [440, 102] on div at bounding box center [438, 104] width 24 height 9
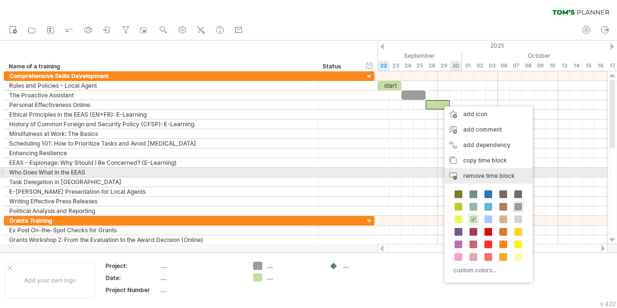
click at [488, 176] on span "remove time block" at bounding box center [489, 175] width 52 height 7
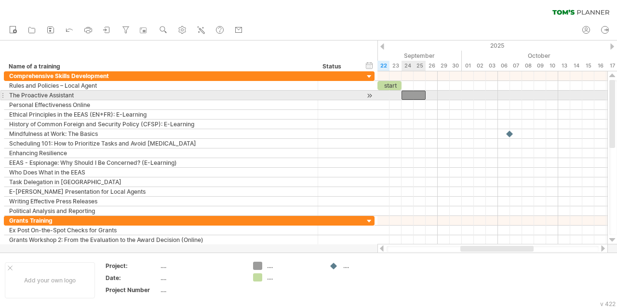
click at [417, 95] on div at bounding box center [414, 95] width 24 height 9
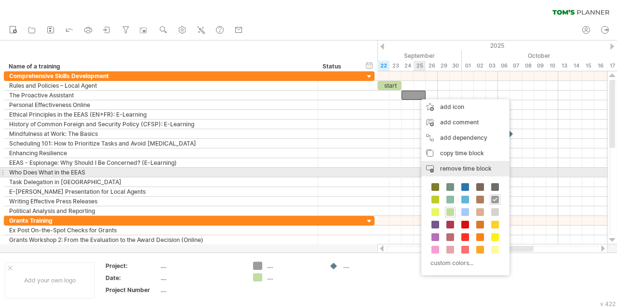
click at [453, 172] on div "remove time block remove selected items" at bounding box center [466, 168] width 88 height 15
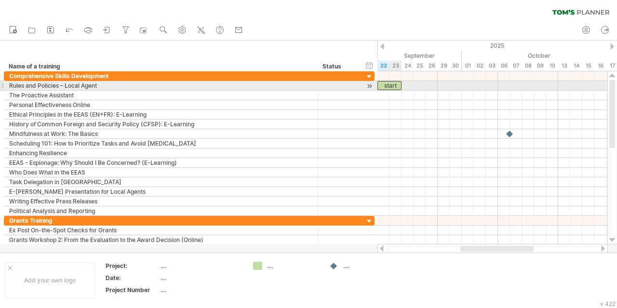
click at [397, 87] on div "start" at bounding box center [390, 85] width 24 height 9
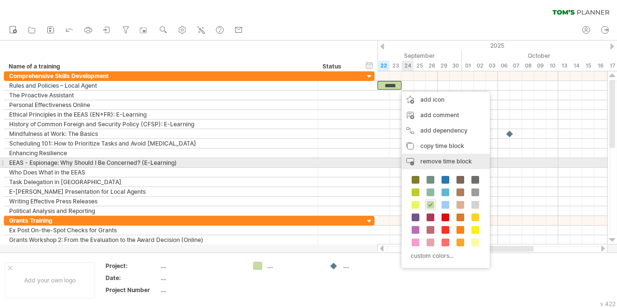
click at [437, 162] on span "remove time block" at bounding box center [447, 161] width 52 height 7
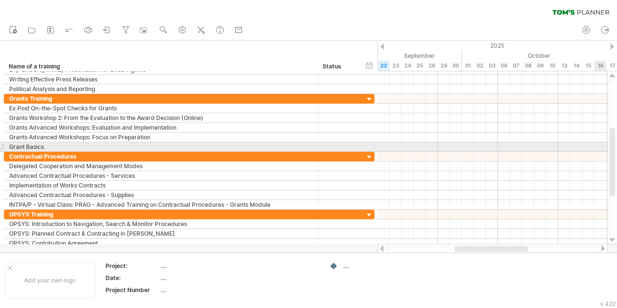
drag, startPoint x: 614, startPoint y: 96, endPoint x: 617, endPoint y: 144, distance: 48.3
click at [617, 144] on div at bounding box center [614, 157] width 8 height 155
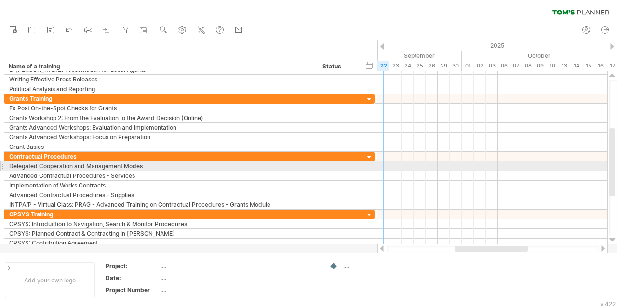
click at [383, 167] on div at bounding box center [493, 167] width 230 height 10
click at [387, 162] on div at bounding box center [493, 167] width 230 height 10
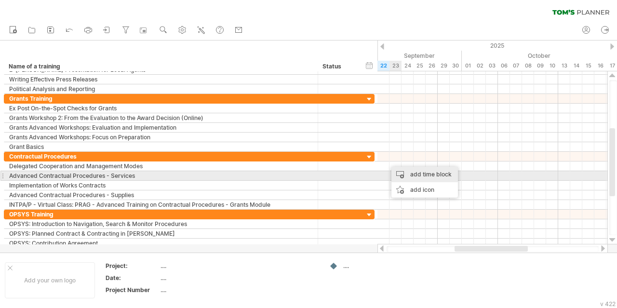
click at [405, 176] on div "add time block" at bounding box center [425, 174] width 67 height 15
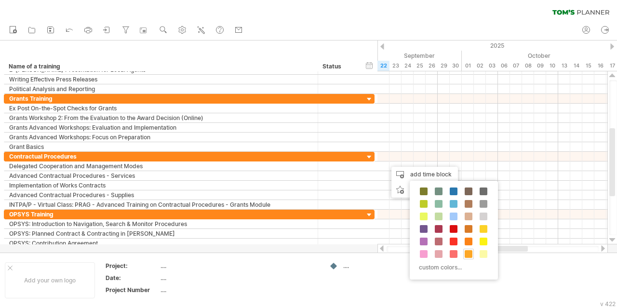
click at [469, 255] on span at bounding box center [469, 254] width 8 height 8
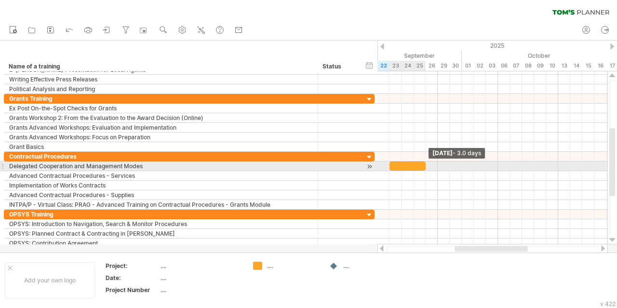
drag, startPoint x: 401, startPoint y: 166, endPoint x: 423, endPoint y: 166, distance: 22.2
click at [424, 166] on span at bounding box center [426, 166] width 4 height 9
click at [406, 163] on div at bounding box center [408, 166] width 36 height 9
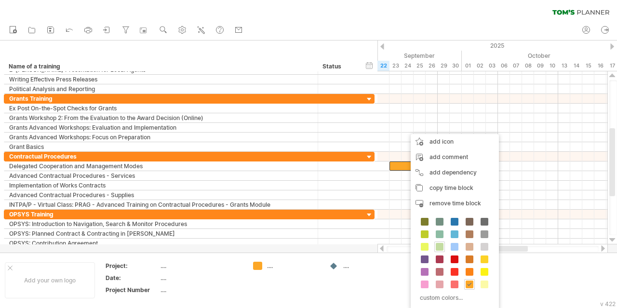
click at [437, 246] on span at bounding box center [440, 247] width 8 height 8
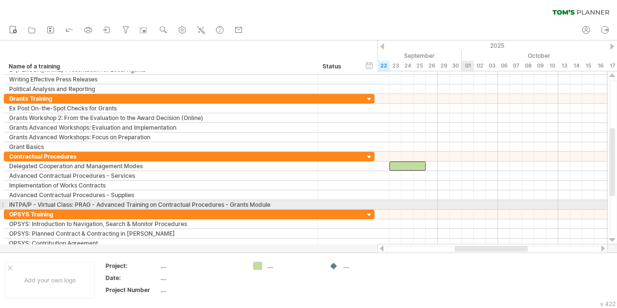
click at [471, 210] on div at bounding box center [493, 215] width 230 height 10
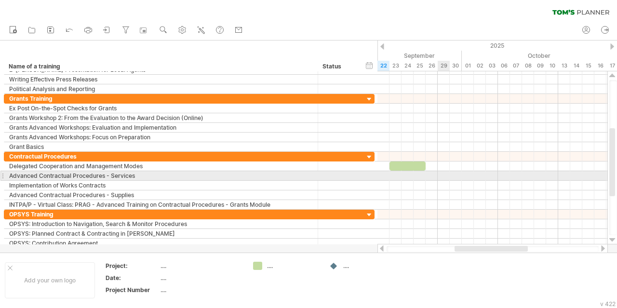
click at [443, 173] on div at bounding box center [493, 176] width 230 height 10
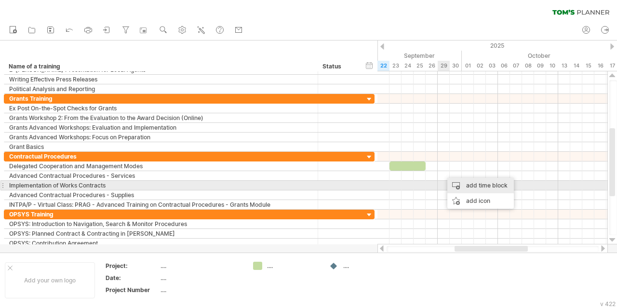
click at [463, 184] on div "add time block" at bounding box center [481, 185] width 67 height 15
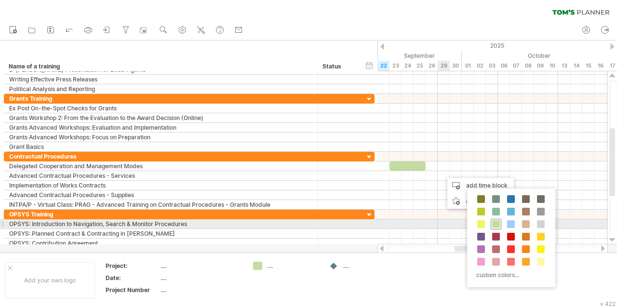
click at [495, 222] on span at bounding box center [496, 224] width 8 height 8
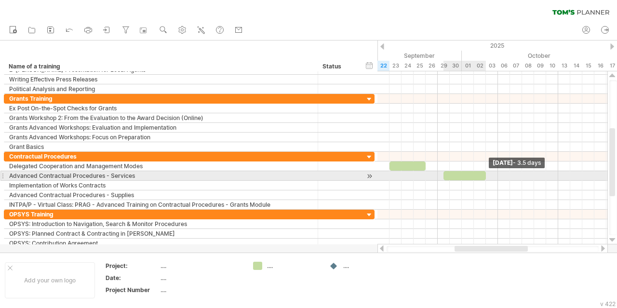
drag, startPoint x: 454, startPoint y: 173, endPoint x: 483, endPoint y: 173, distance: 28.9
click at [483, 173] on div at bounding box center [465, 175] width 42 height 9
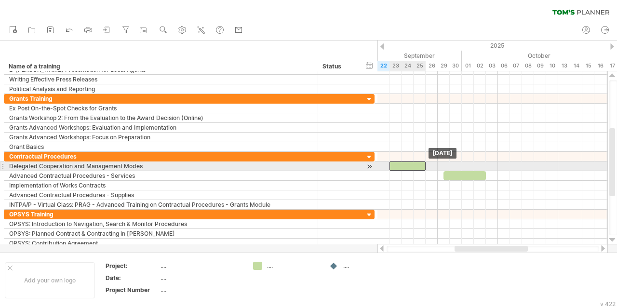
click at [411, 166] on div at bounding box center [408, 166] width 36 height 9
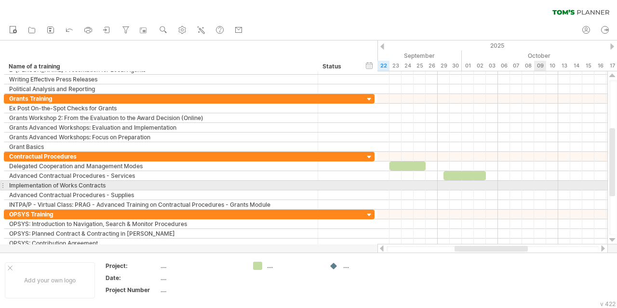
click at [540, 191] on div at bounding box center [493, 196] width 230 height 10
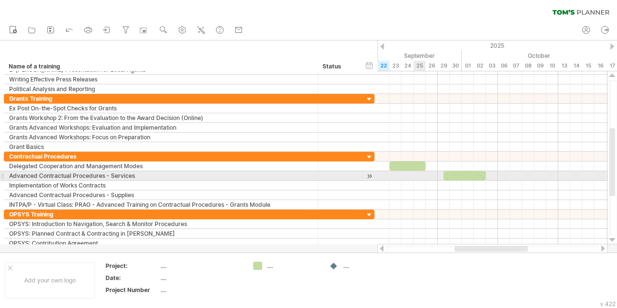
click at [419, 173] on div at bounding box center [493, 176] width 230 height 10
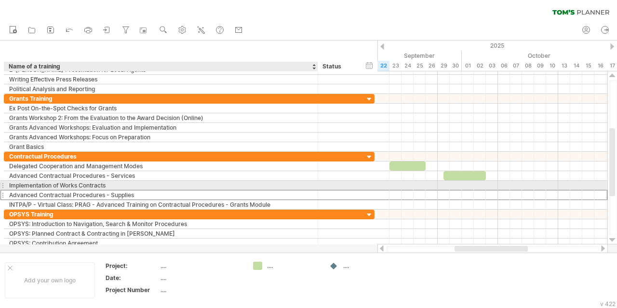
click at [126, 191] on div "Advanced Contractual Procedures - Supplies" at bounding box center [161, 195] width 304 height 9
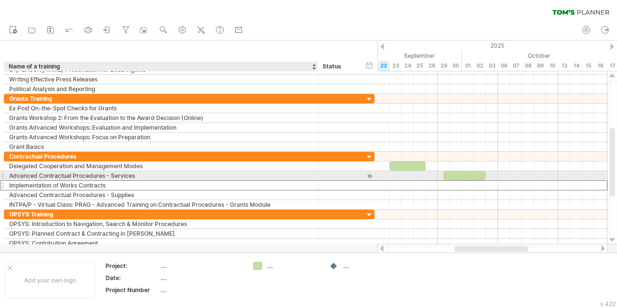
click at [121, 181] on div "Implementation of Works Contracts" at bounding box center [161, 185] width 304 height 9
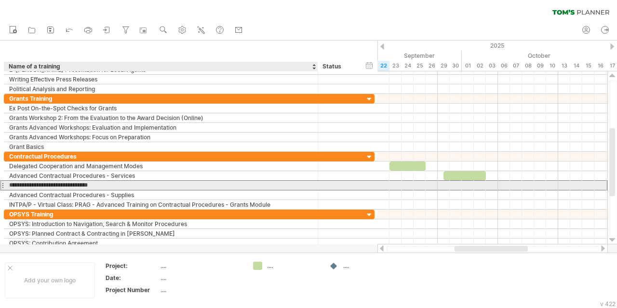
click at [126, 183] on input "**********" at bounding box center [161, 185] width 304 height 9
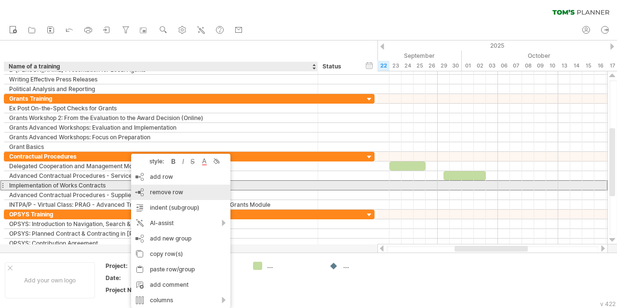
click at [176, 191] on span "remove row" at bounding box center [166, 192] width 33 height 7
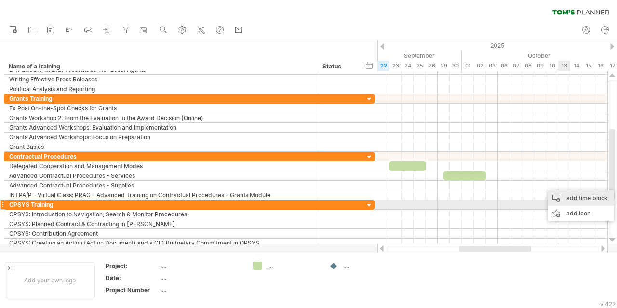
click at [571, 200] on div "add time block" at bounding box center [581, 198] width 67 height 15
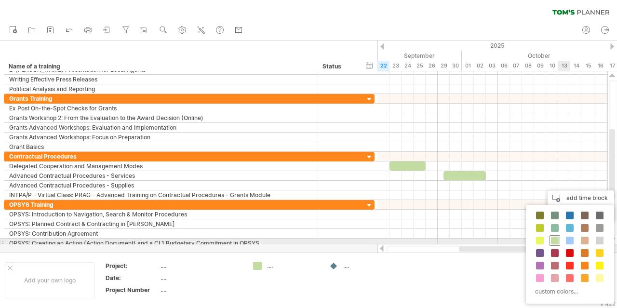
click at [554, 240] on span at bounding box center [555, 241] width 8 height 8
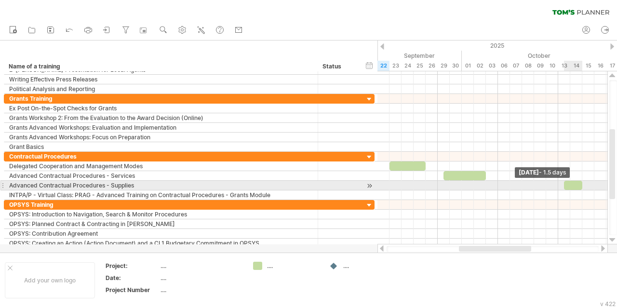
drag, startPoint x: 578, startPoint y: 183, endPoint x: 583, endPoint y: 183, distance: 4.8
click at [583, 183] on span at bounding box center [583, 185] width 4 height 9
drag, startPoint x: 565, startPoint y: 183, endPoint x: 560, endPoint y: 183, distance: 5.3
click at [560, 183] on span at bounding box center [559, 185] width 4 height 9
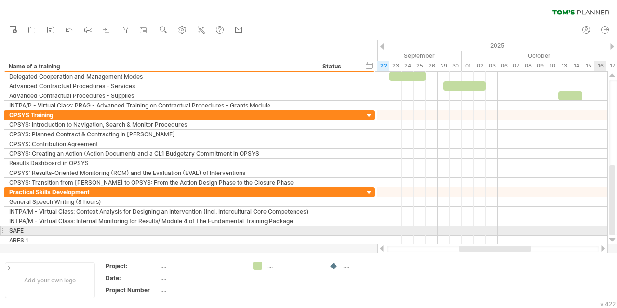
drag, startPoint x: 614, startPoint y: 165, endPoint x: 614, endPoint y: 234, distance: 69.0
click at [614, 234] on div at bounding box center [613, 200] width 6 height 70
click at [588, 229] on div at bounding box center [493, 231] width 230 height 10
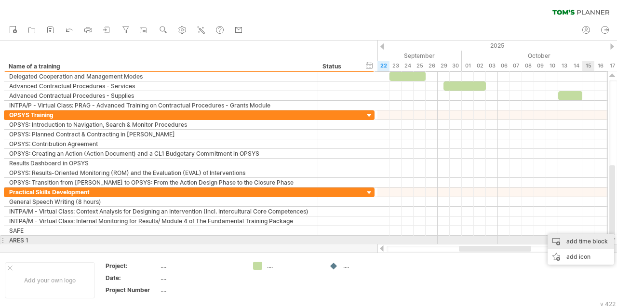
click at [589, 239] on div "add time block" at bounding box center [581, 241] width 67 height 15
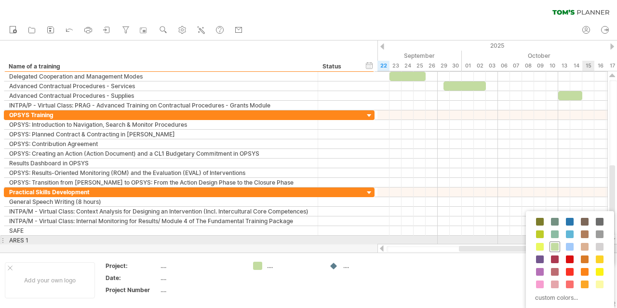
click at [556, 244] on span at bounding box center [555, 247] width 8 height 8
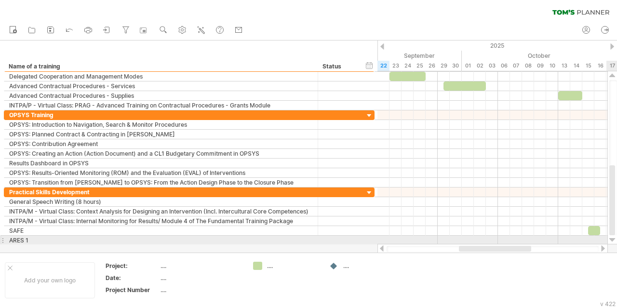
click at [613, 240] on div at bounding box center [613, 240] width 6 height 8
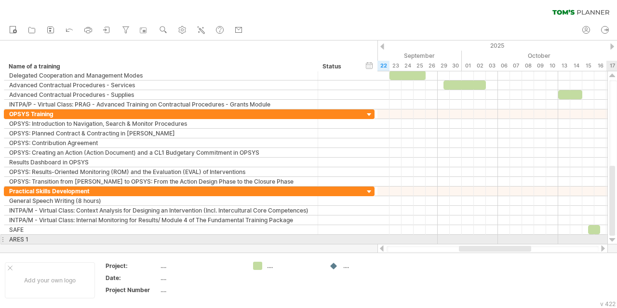
click at [613, 240] on div at bounding box center [613, 240] width 6 height 8
click at [601, 236] on div at bounding box center [493, 240] width 230 height 10
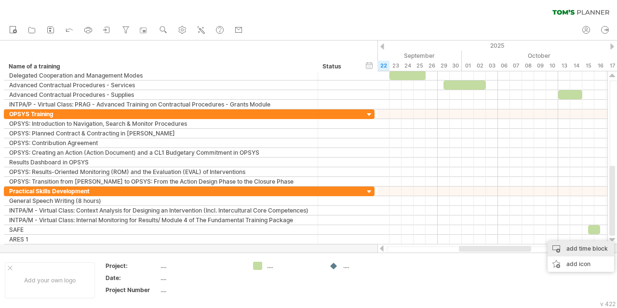
click at [601, 253] on div "add time block" at bounding box center [581, 248] width 67 height 15
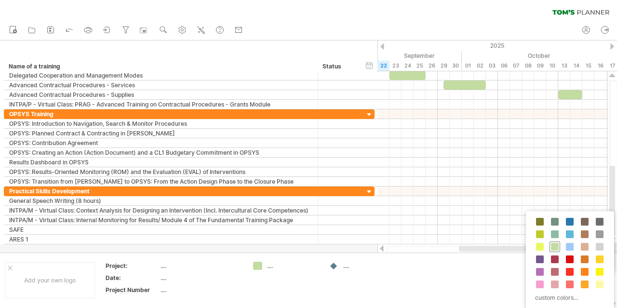
click at [553, 245] on span at bounding box center [555, 247] width 8 height 8
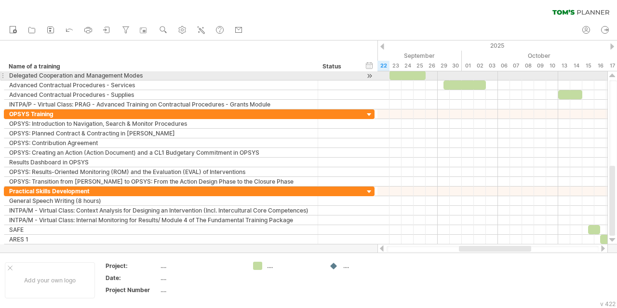
click at [615, 77] on div at bounding box center [613, 76] width 6 height 8
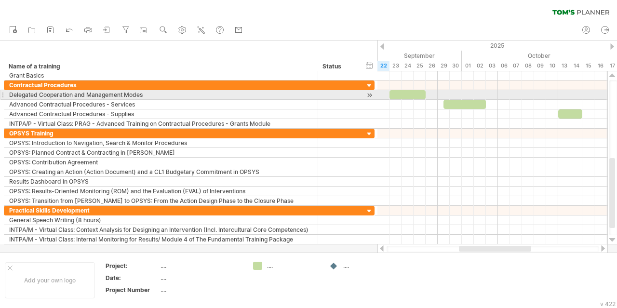
click at [615, 77] on div at bounding box center [613, 76] width 6 height 8
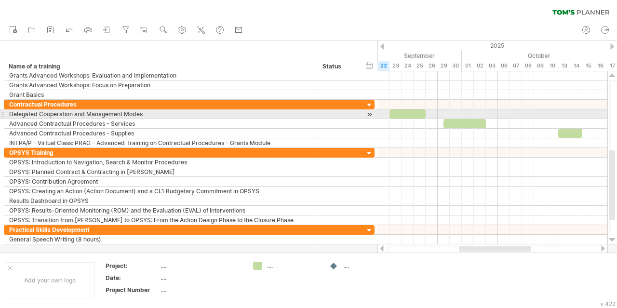
click at [615, 77] on div at bounding box center [613, 76] width 6 height 8
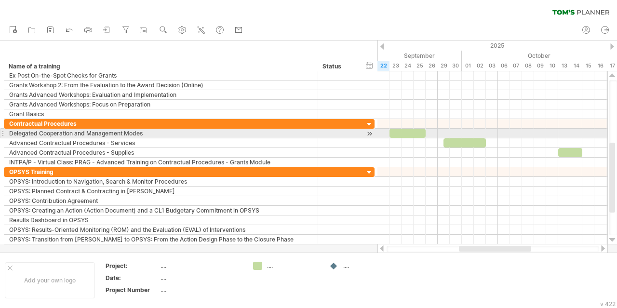
click at [615, 77] on div at bounding box center [613, 76] width 6 height 8
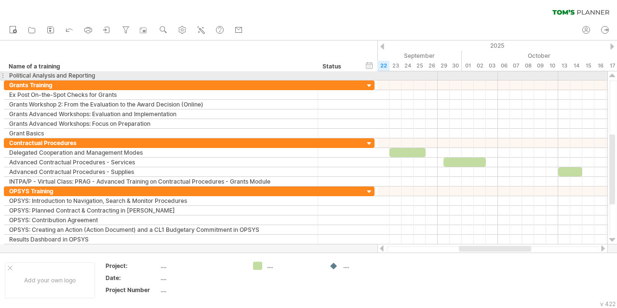
click at [615, 77] on div at bounding box center [613, 76] width 6 height 8
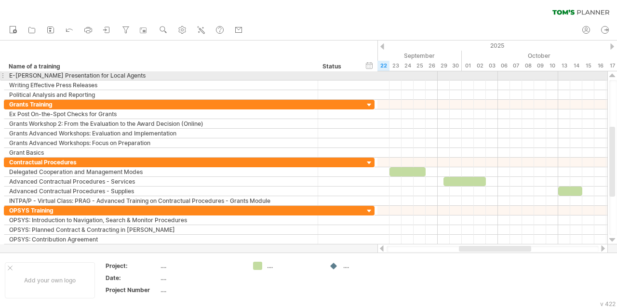
click at [615, 77] on div at bounding box center [613, 76] width 6 height 8
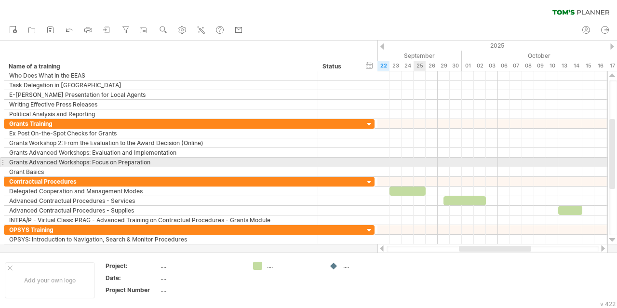
click at [421, 163] on div at bounding box center [493, 163] width 230 height 10
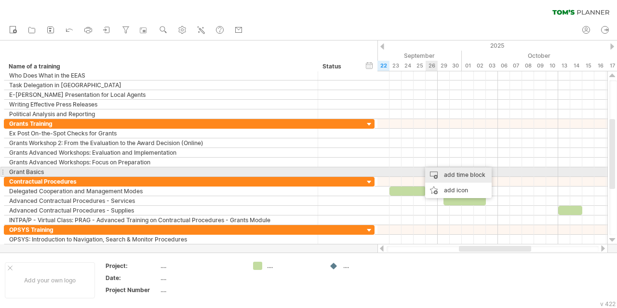
click at [443, 177] on div "add time block" at bounding box center [458, 174] width 67 height 15
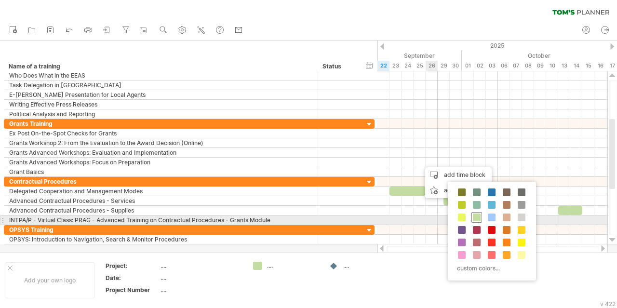
click at [477, 216] on span at bounding box center [477, 218] width 8 height 8
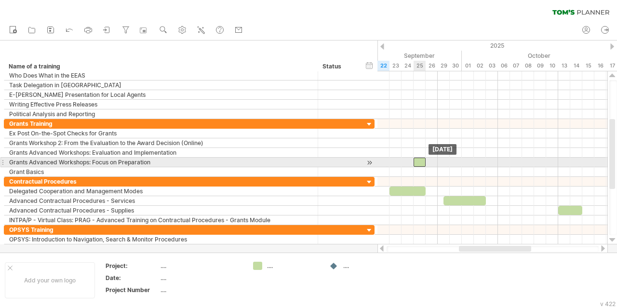
click at [421, 162] on div at bounding box center [420, 162] width 12 height 9
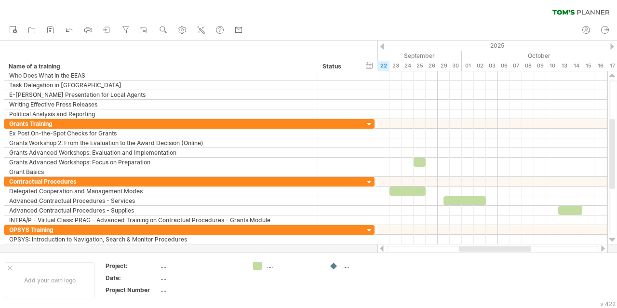
click at [298, 4] on div "clear filter reapply filter" at bounding box center [308, 10] width 617 height 20
click at [201, 30] on icon at bounding box center [201, 30] width 10 height 10
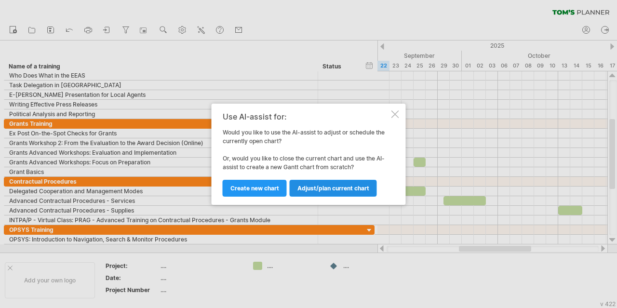
click at [322, 187] on span "Adjust/plan current chart" at bounding box center [334, 188] width 72 height 7
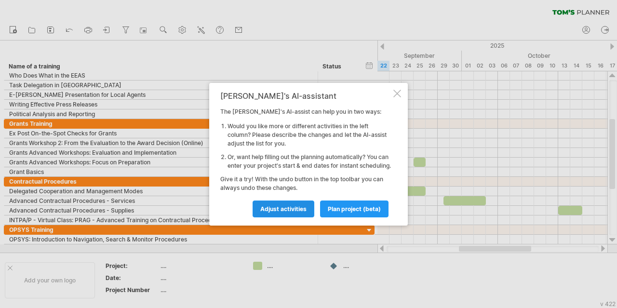
click at [289, 213] on span "Adjust activities" at bounding box center [283, 208] width 46 height 7
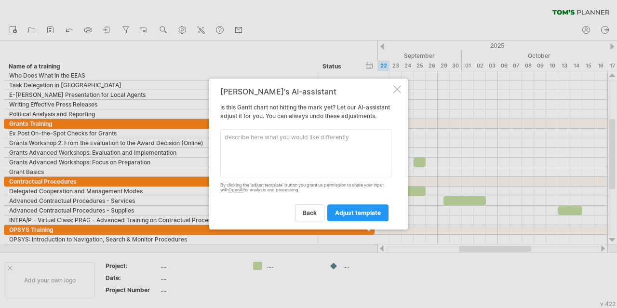
click at [282, 142] on textarea at bounding box center [305, 153] width 171 height 48
type textarea "can you add hours to time blocks?"
click at [342, 217] on span "adjust template" at bounding box center [358, 212] width 46 height 7
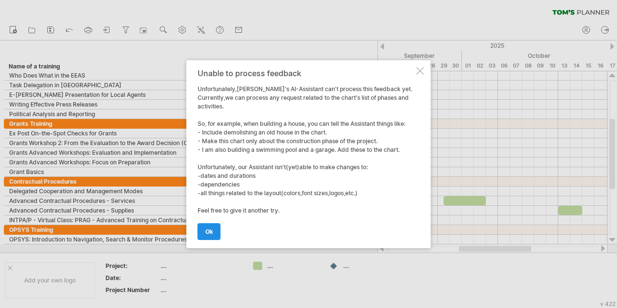
click at [211, 231] on span "ok" at bounding box center [209, 231] width 8 height 7
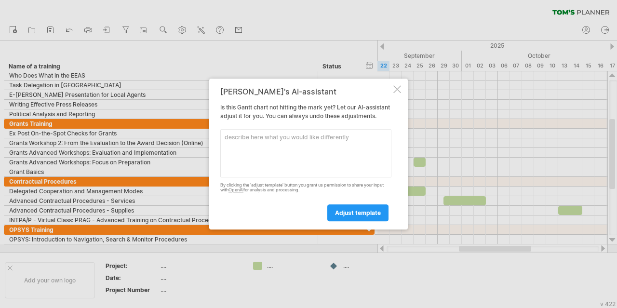
click at [396, 85] on div at bounding box center [398, 89] width 8 height 8
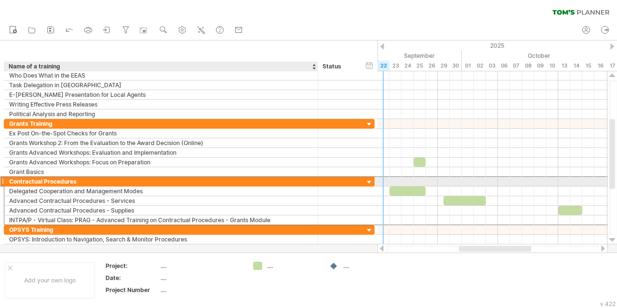
click at [281, 181] on div "Contractual Procedures" at bounding box center [161, 181] width 304 height 9
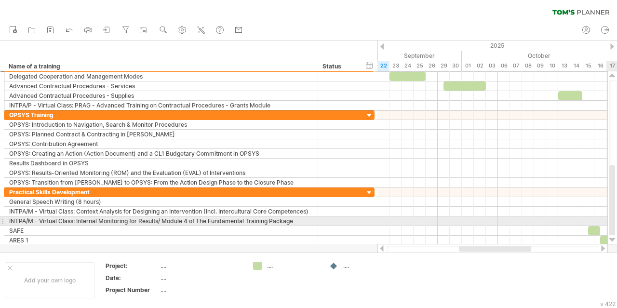
drag, startPoint x: 614, startPoint y: 169, endPoint x: 617, endPoint y: 222, distance: 53.1
click at [617, 222] on div at bounding box center [614, 157] width 8 height 155
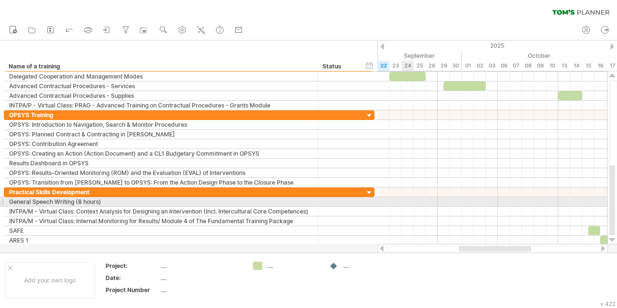
click at [409, 202] on div at bounding box center [493, 202] width 230 height 10
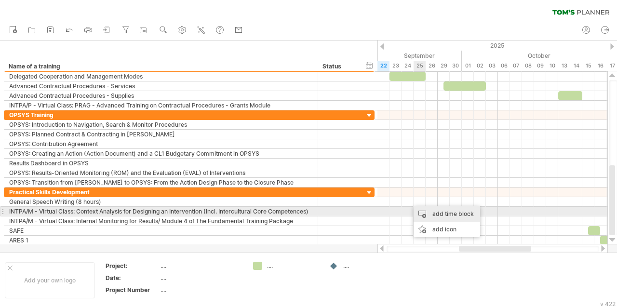
click at [427, 214] on div "add time block" at bounding box center [447, 213] width 67 height 15
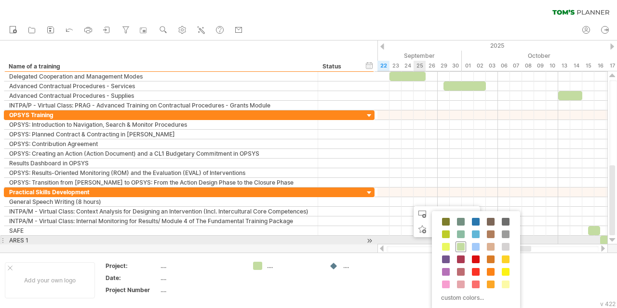
click at [461, 244] on span at bounding box center [461, 247] width 8 height 8
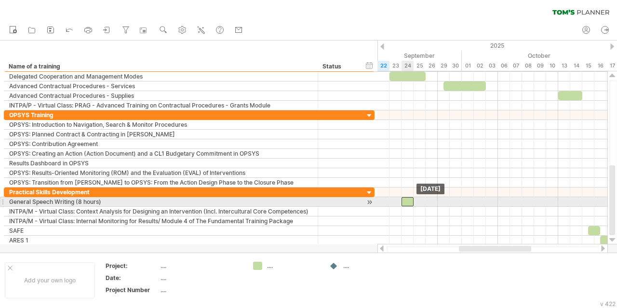
drag, startPoint x: 416, startPoint y: 201, endPoint x: 409, endPoint y: 201, distance: 6.3
click at [409, 201] on div at bounding box center [408, 201] width 12 height 9
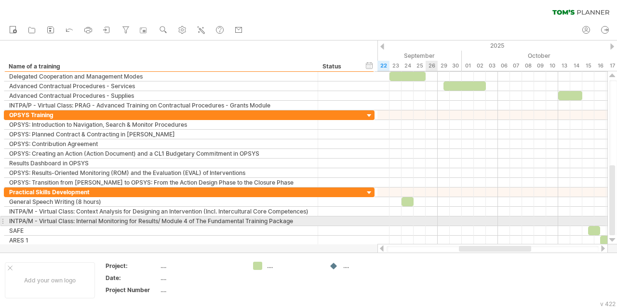
click at [431, 226] on div at bounding box center [493, 231] width 230 height 10
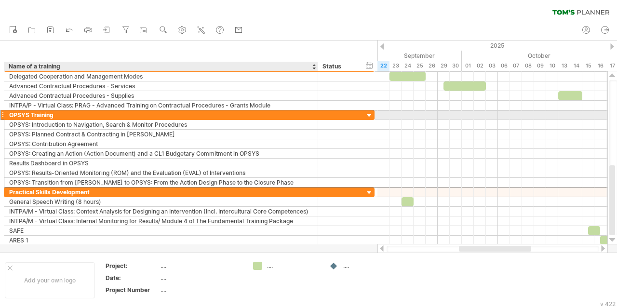
click at [297, 113] on div "OPSYS Training" at bounding box center [161, 114] width 304 height 9
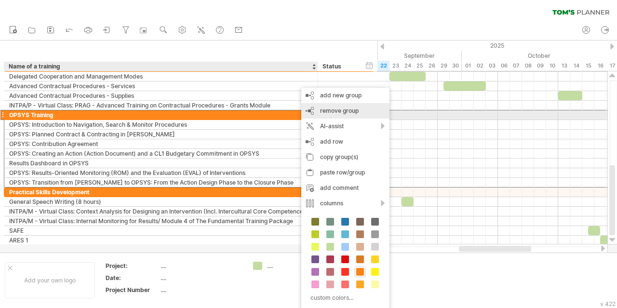
click at [338, 116] on div "remove group remove selected groups" at bounding box center [345, 110] width 88 height 15
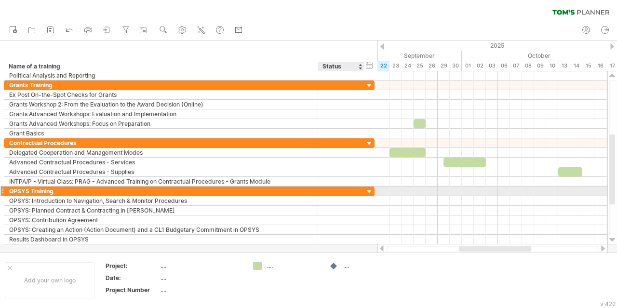
click at [367, 188] on div at bounding box center [369, 192] width 9 height 9
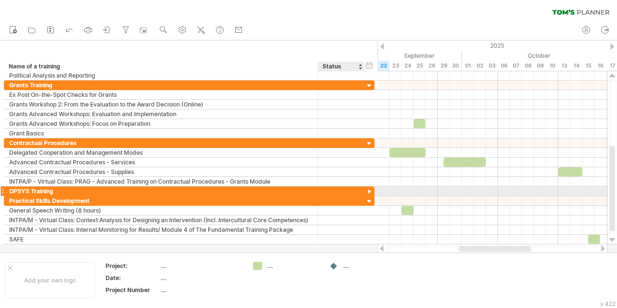
click at [367, 188] on div at bounding box center [369, 192] width 9 height 9
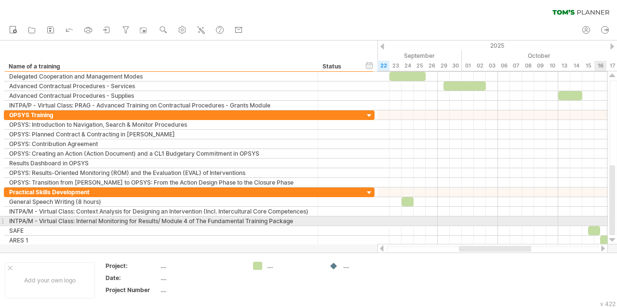
drag, startPoint x: 613, startPoint y: 186, endPoint x: 617, endPoint y: 218, distance: 33.0
click at [617, 218] on div at bounding box center [614, 157] width 8 height 155
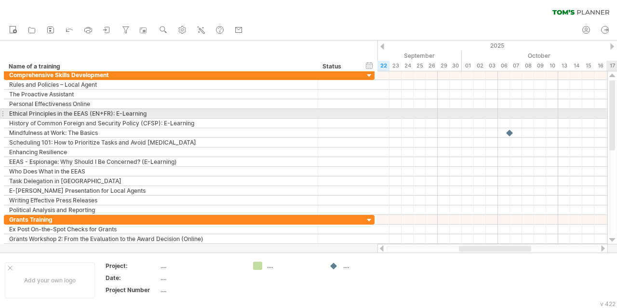
drag, startPoint x: 613, startPoint y: 194, endPoint x: 614, endPoint y: 109, distance: 84.9
click at [614, 109] on div at bounding box center [613, 116] width 6 height 70
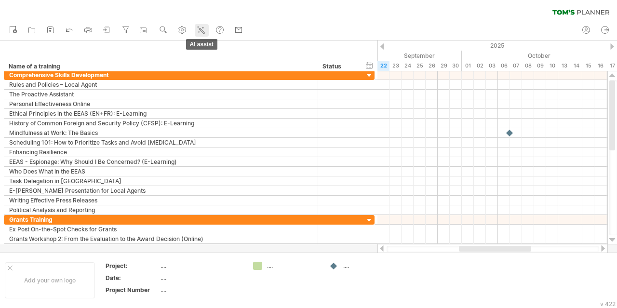
click at [204, 27] on icon at bounding box center [201, 30] width 10 height 10
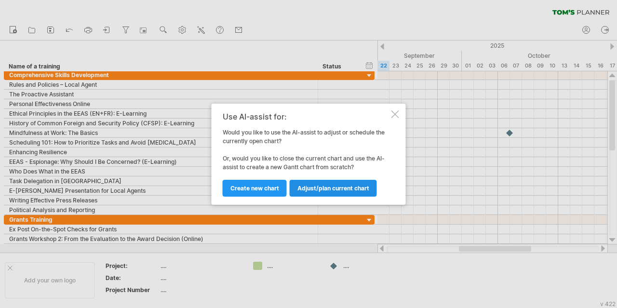
click at [315, 191] on span "Adjust/plan current chart" at bounding box center [334, 188] width 72 height 7
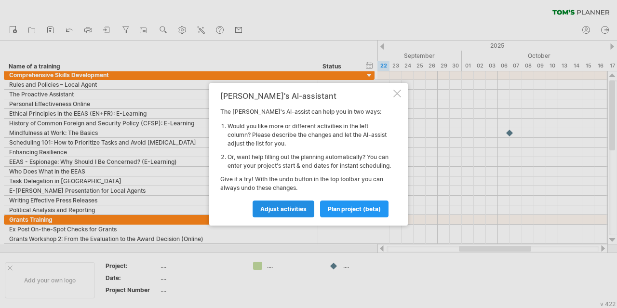
click at [293, 213] on span "Adjust activities" at bounding box center [283, 208] width 46 height 7
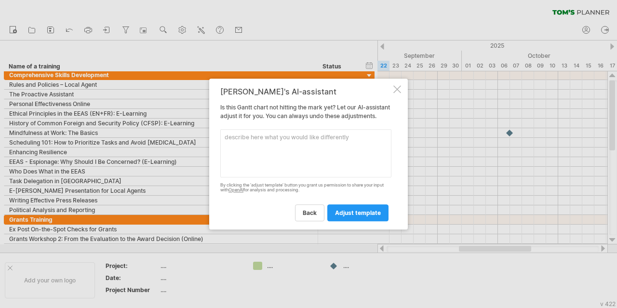
click at [323, 157] on textarea at bounding box center [305, 153] width 171 height 48
type textarea "Please delete subheadings"
click at [375, 217] on span "adjust template" at bounding box center [358, 212] width 46 height 7
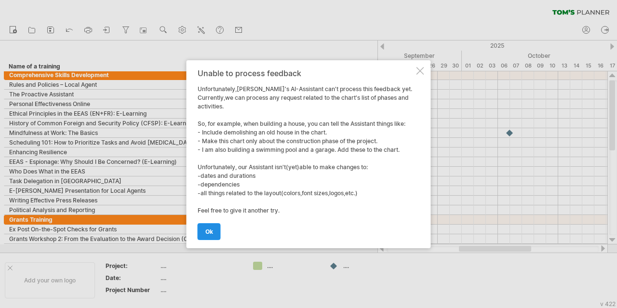
click at [212, 235] on link "ok" at bounding box center [209, 231] width 23 height 17
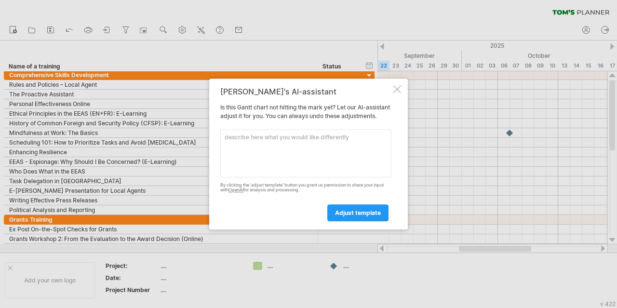
click at [286, 140] on textarea at bounding box center [305, 153] width 171 height 48
type textarea "p"
click at [399, 86] on div at bounding box center [398, 89] width 8 height 8
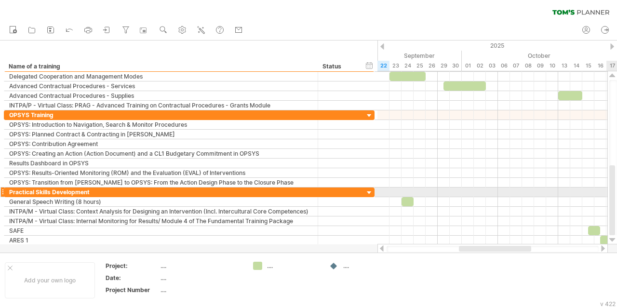
drag, startPoint x: 613, startPoint y: 94, endPoint x: 611, endPoint y: 195, distance: 101.3
click at [611, 195] on div at bounding box center [613, 200] width 6 height 70
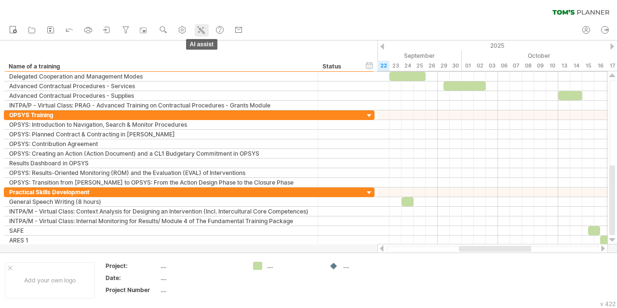
click at [201, 29] on icon at bounding box center [201, 30] width 10 height 10
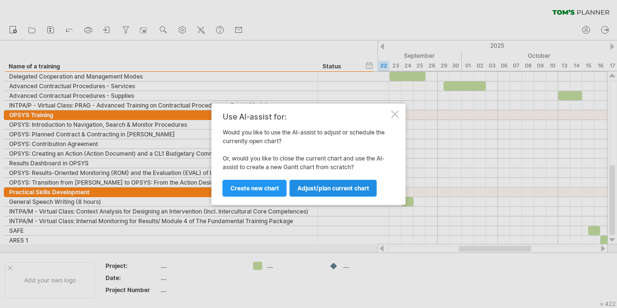
click at [309, 189] on span "Adjust/plan current chart" at bounding box center [334, 188] width 72 height 7
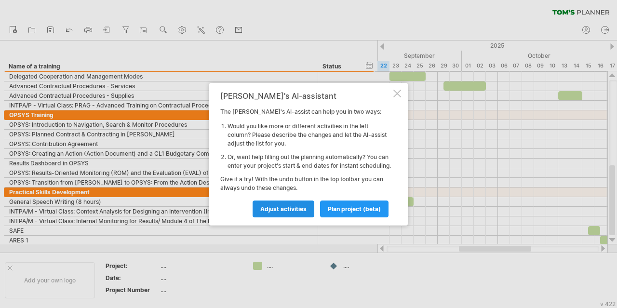
click at [289, 212] on span "Adjust activities" at bounding box center [283, 208] width 46 height 7
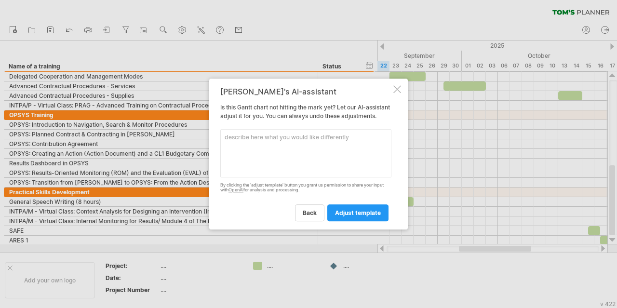
click at [294, 137] on textarea at bounding box center [305, 153] width 171 height 48
type textarea "please put trainings that are yet to come in the top of a table"
click at [356, 215] on span "adjust template" at bounding box center [358, 212] width 46 height 7
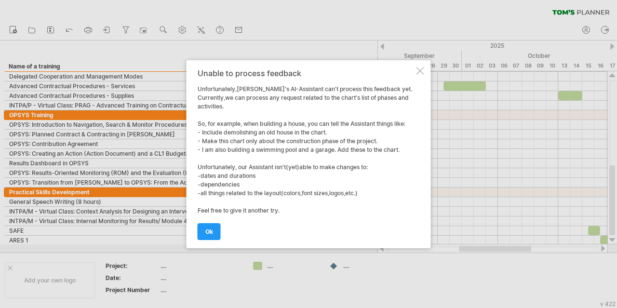
drag, startPoint x: 421, startPoint y: 76, endPoint x: 421, endPoint y: 70, distance: 5.3
click at [421, 70] on div "Unable to process feedback Unfortunately,[PERSON_NAME]'s AI-Assistant can't pro…" at bounding box center [309, 154] width 245 height 188
click at [421, 70] on div at bounding box center [421, 71] width 8 height 8
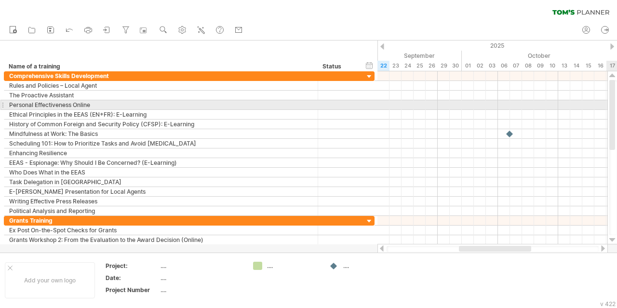
drag, startPoint x: 613, startPoint y: 200, endPoint x: 615, endPoint y: 109, distance: 91.2
click at [615, 109] on div at bounding box center [613, 115] width 6 height 70
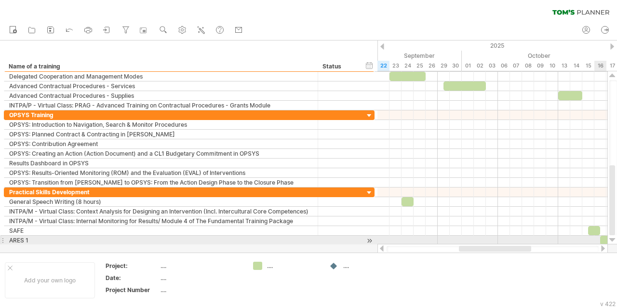
drag, startPoint x: 613, startPoint y: 141, endPoint x: 613, endPoint y: 241, distance: 99.8
click at [613, 241] on div at bounding box center [613, 157] width 10 height 173
